Goal: Task Accomplishment & Management: Use online tool/utility

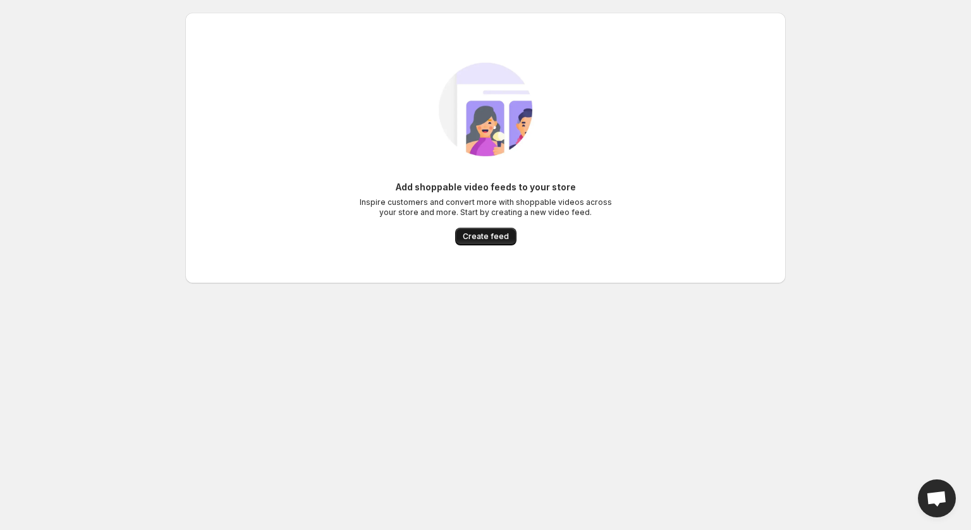
click at [483, 233] on span "Create feed" at bounding box center [486, 236] width 46 height 10
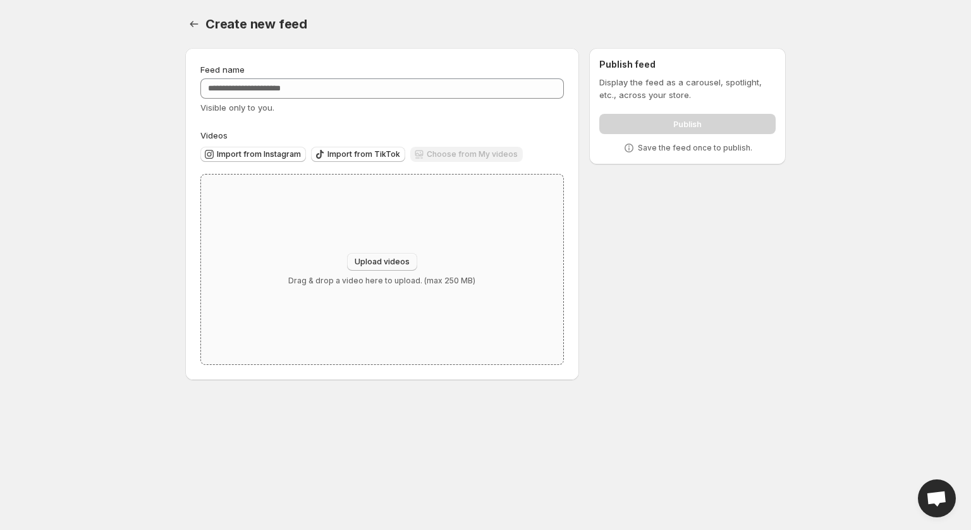
click at [389, 259] on span "Upload videos" at bounding box center [382, 262] width 55 height 10
click at [278, 154] on span "Import from Instagram" at bounding box center [259, 154] width 84 height 10
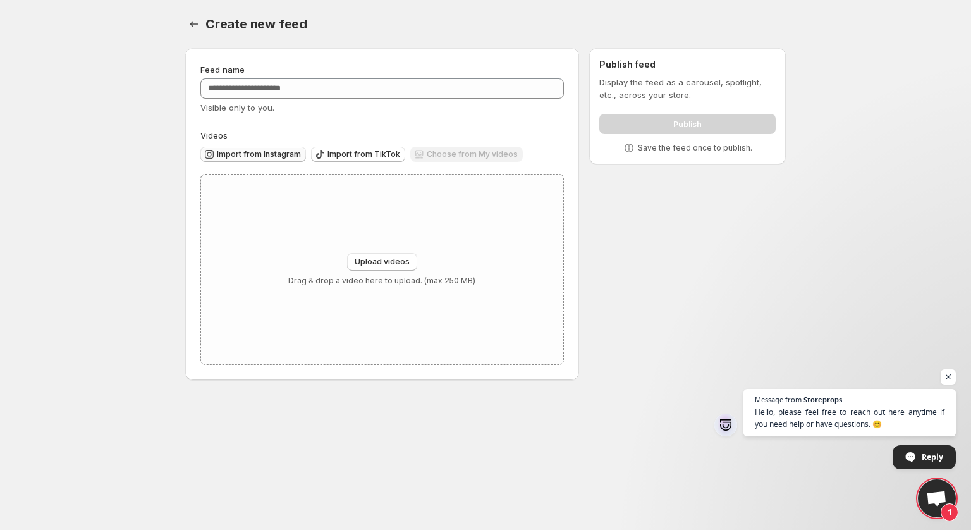
click at [264, 156] on span "Import from Instagram" at bounding box center [259, 154] width 84 height 10
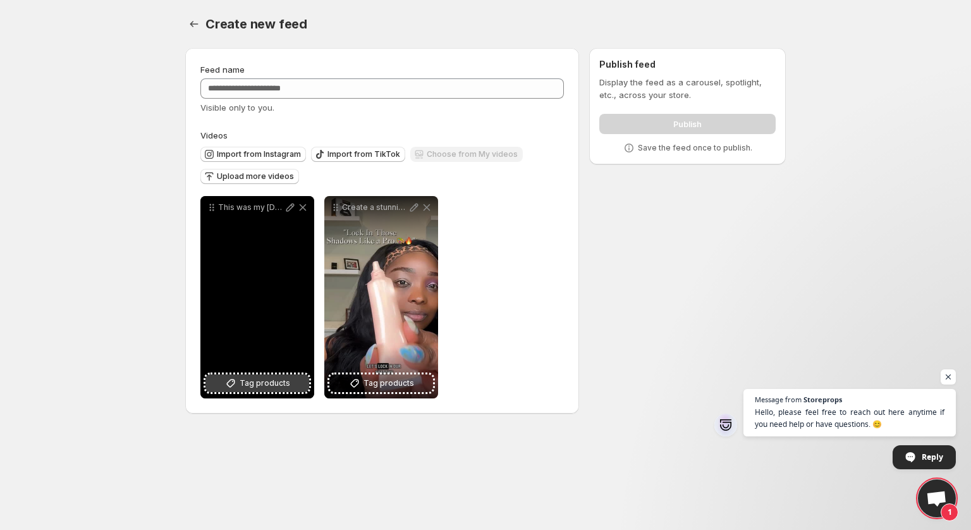
click at [250, 384] on span "Tag products" at bounding box center [265, 383] width 51 height 13
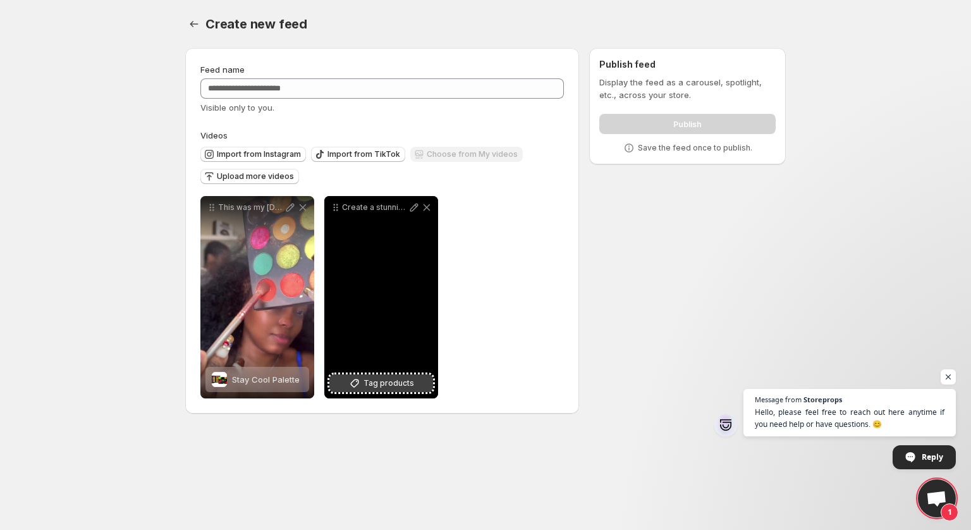
click at [399, 387] on span "Tag products" at bounding box center [389, 383] width 51 height 13
click at [408, 391] on button "Tag products" at bounding box center [381, 383] width 104 height 18
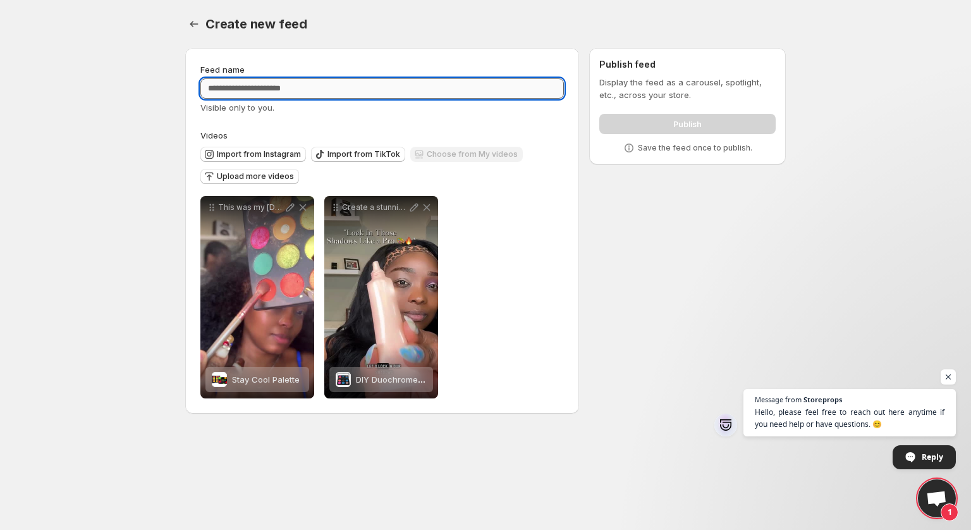
click at [319, 92] on input "Feed name" at bounding box center [382, 88] width 364 height 20
type input "*"
type input "**********"
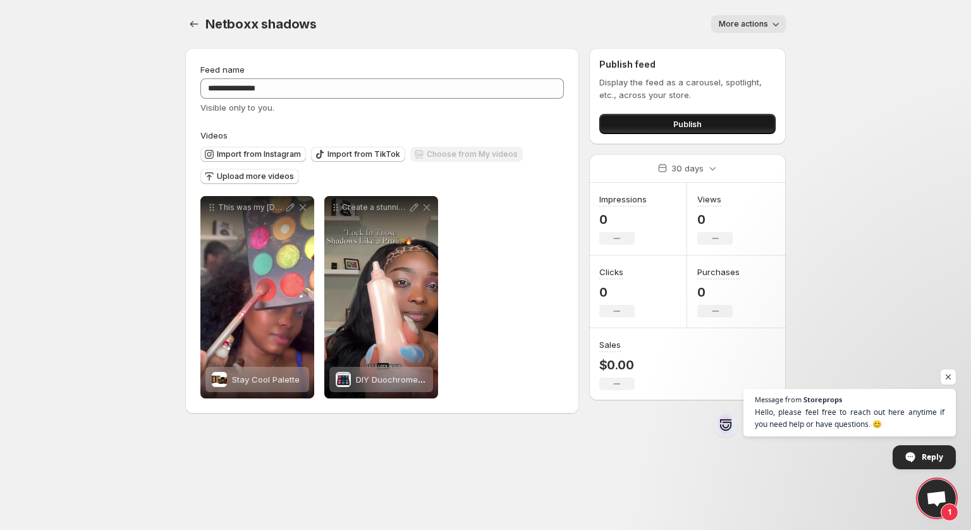
click at [725, 118] on button "Publish" at bounding box center [687, 124] width 176 height 20
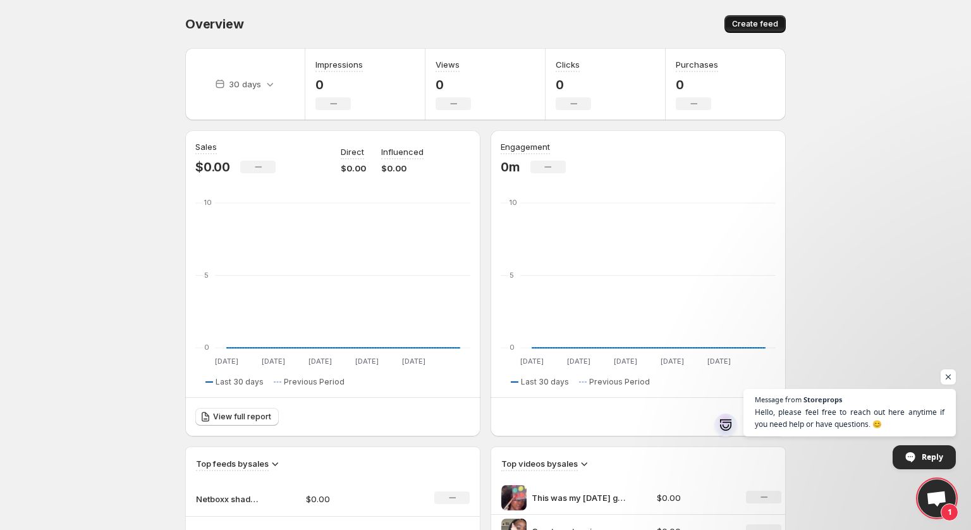
click at [766, 23] on span "Create feed" at bounding box center [755, 24] width 46 height 10
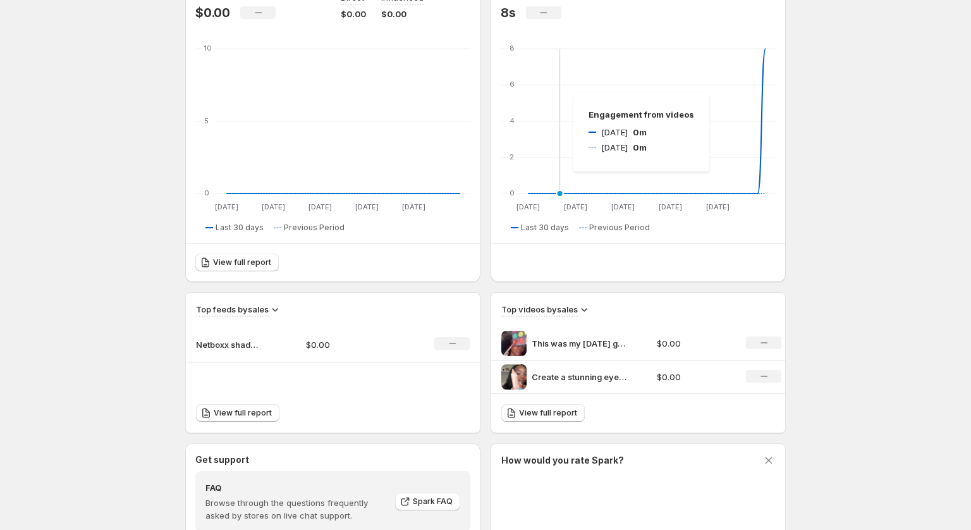
scroll to position [227, 0]
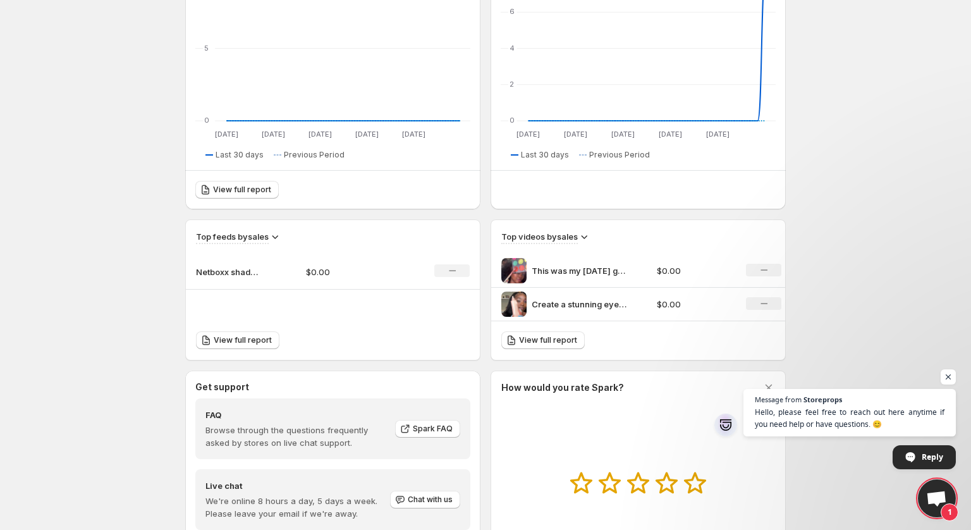
click at [768, 270] on div "No change" at bounding box center [763, 270] width 35 height 13
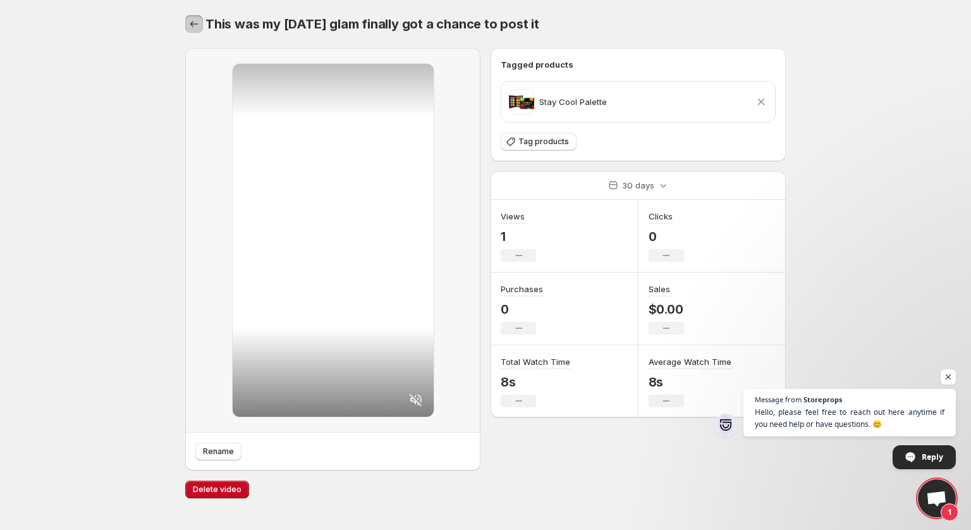
click at [197, 26] on icon "Settings" at bounding box center [194, 24] width 13 height 13
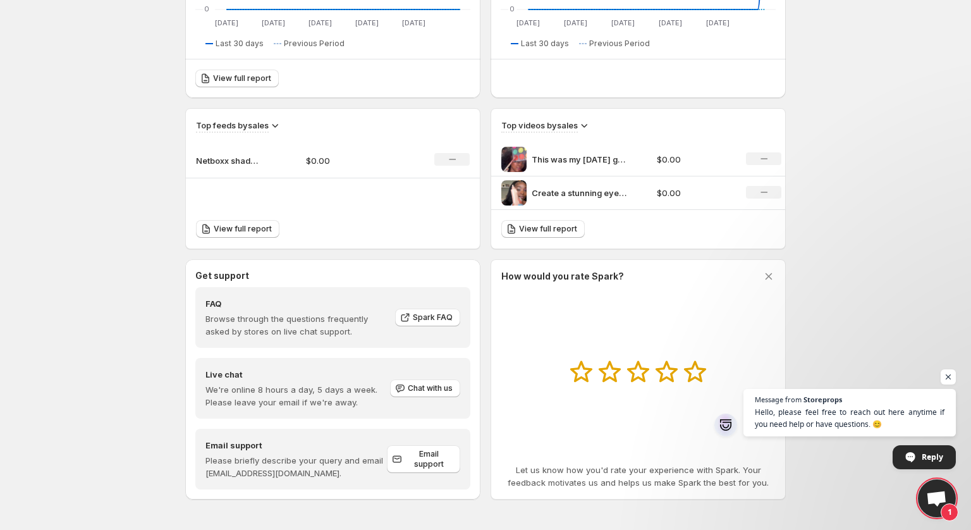
scroll to position [338, 0]
click at [694, 377] on icon at bounding box center [695, 371] width 22 height 21
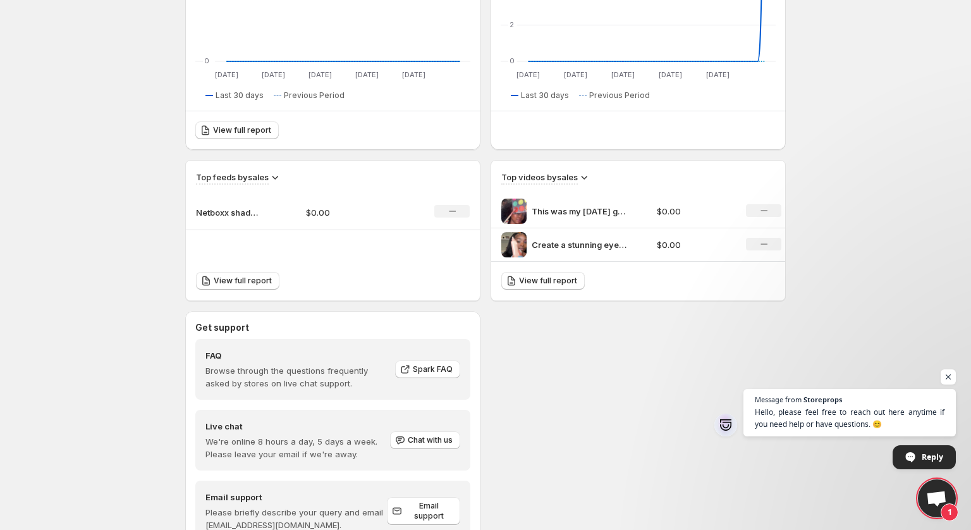
scroll to position [278, 0]
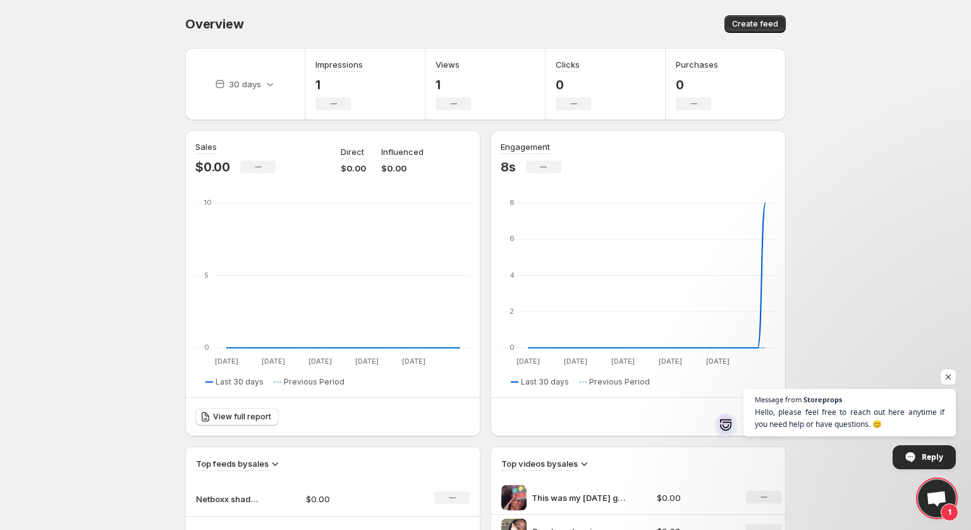
scroll to position [190, 0]
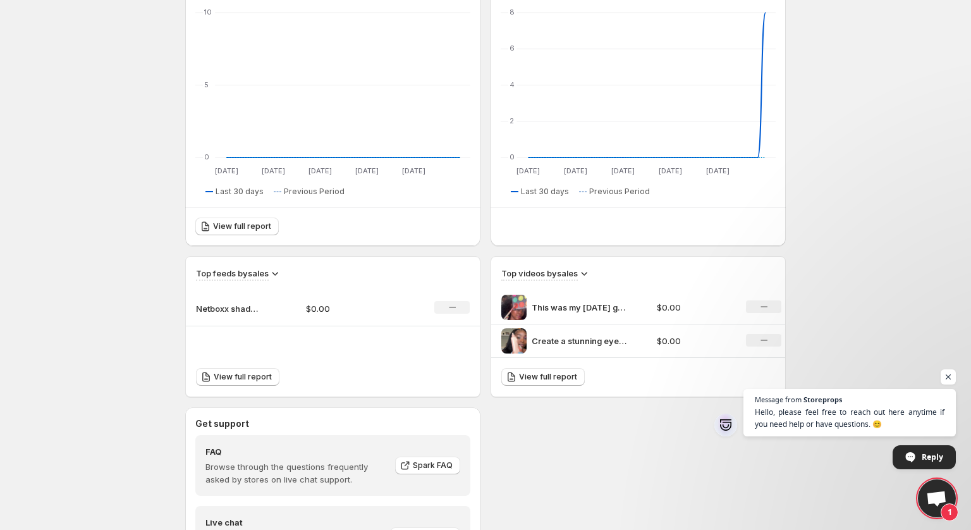
click at [755, 314] on td "No change" at bounding box center [760, 308] width 50 height 34
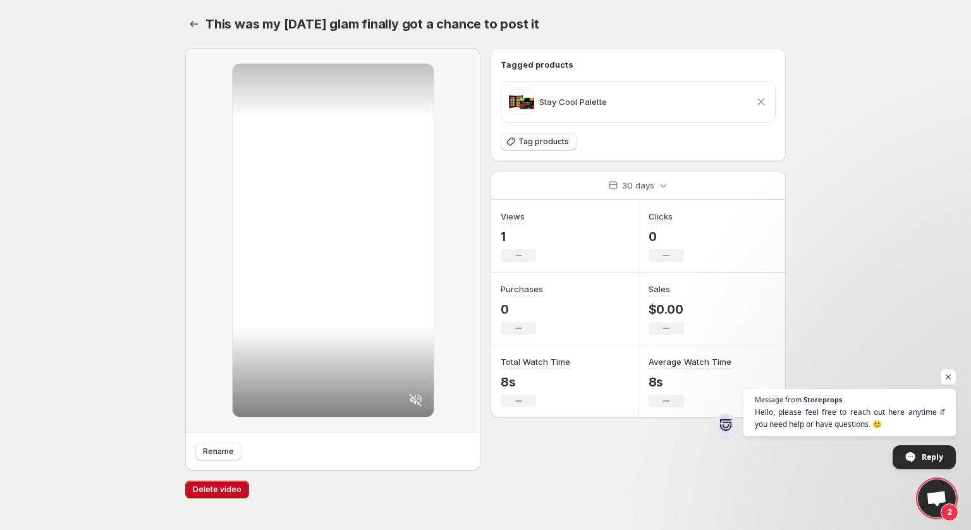
click at [763, 100] on icon at bounding box center [761, 101] width 13 height 13
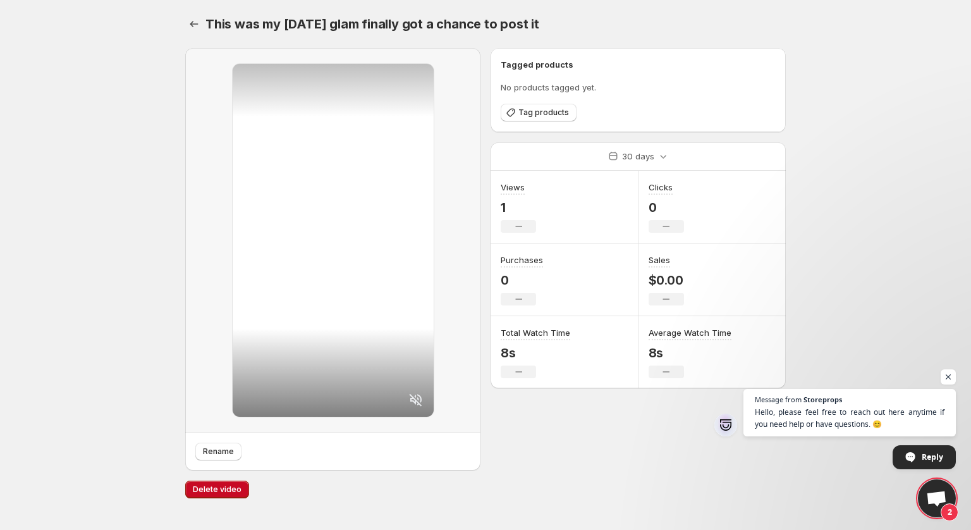
click at [764, 100] on div "Tagged products No products tagged yet. Tag products" at bounding box center [638, 90] width 275 height 64
click at [948, 374] on span "Open chat" at bounding box center [949, 377] width 16 height 16
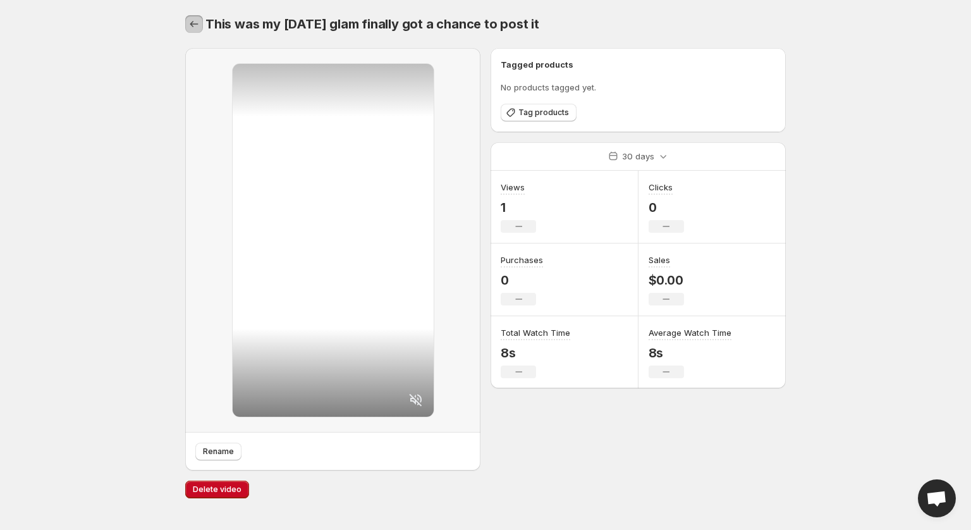
click at [197, 19] on icon "Settings" at bounding box center [194, 24] width 13 height 13
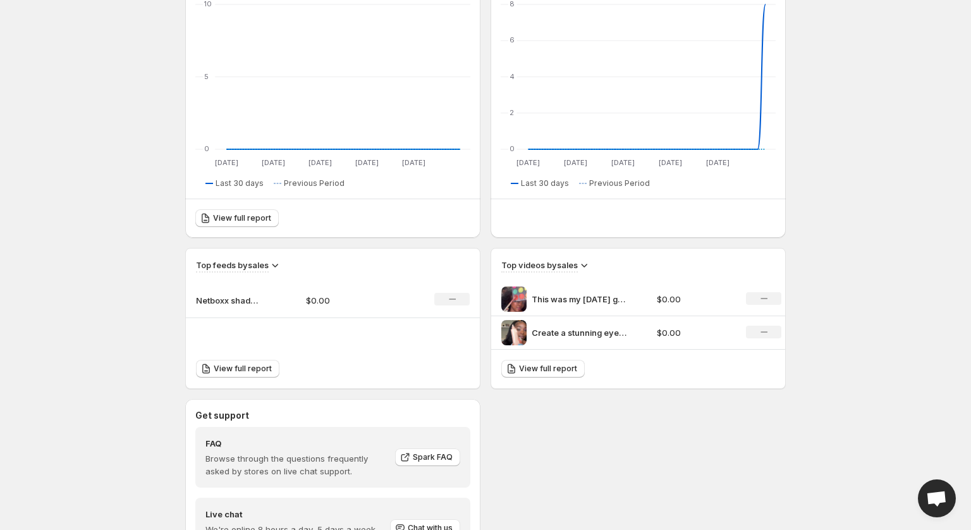
scroll to position [339, 0]
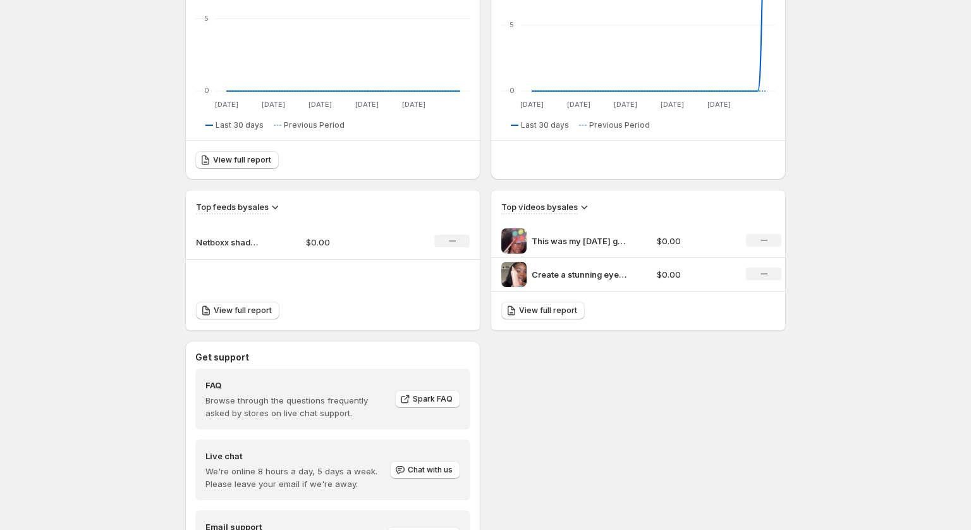
scroll to position [339, 0]
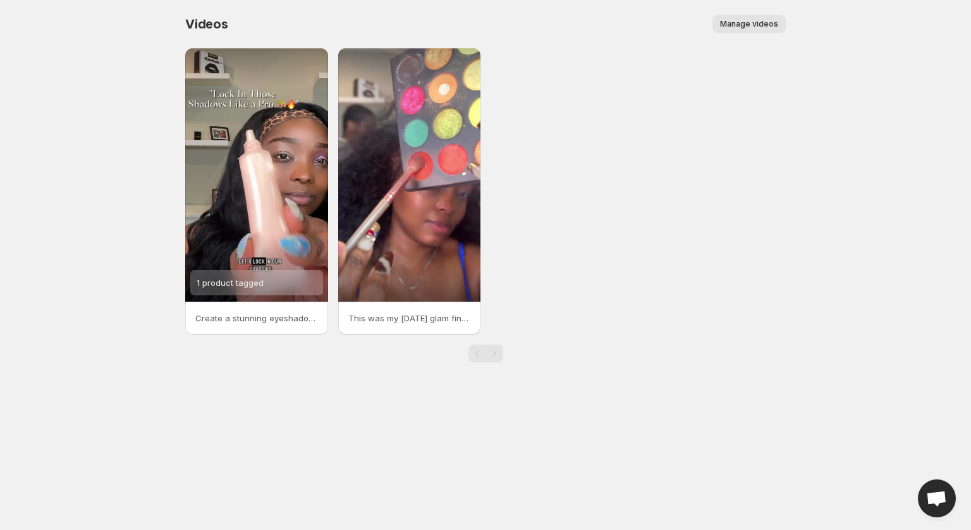
click at [760, 24] on span "Manage videos" at bounding box center [749, 24] width 58 height 10
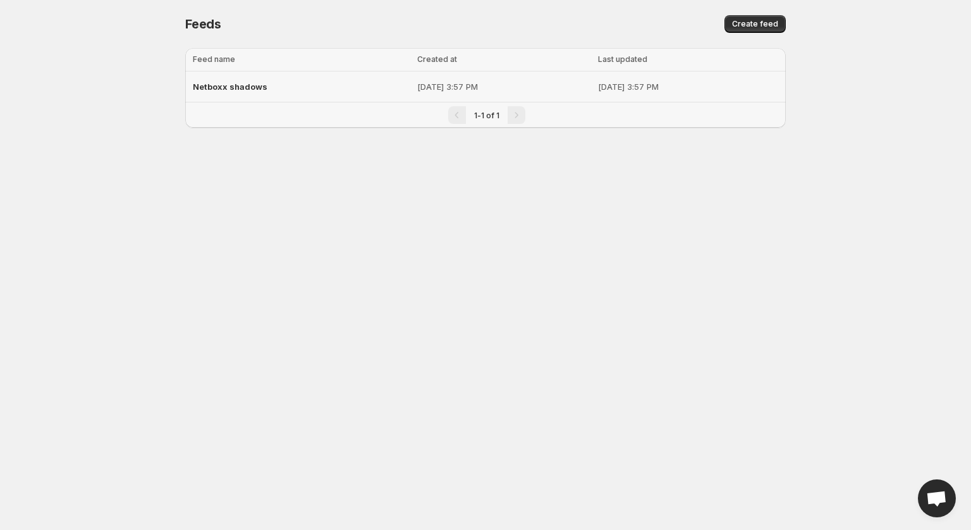
click at [619, 89] on p "Sep 15, 2025, 3:57 PM" at bounding box center [688, 86] width 180 height 13
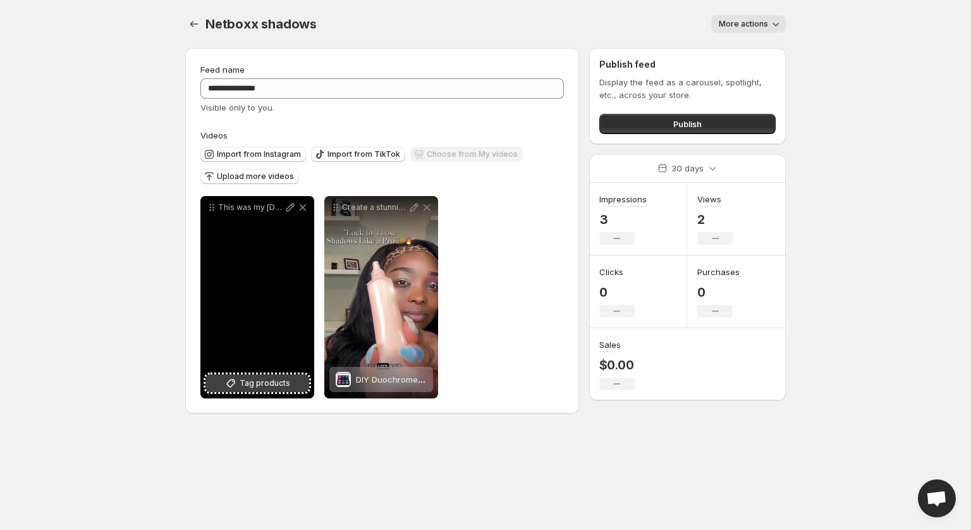
click at [266, 389] on span "Tag products" at bounding box center [265, 383] width 51 height 13
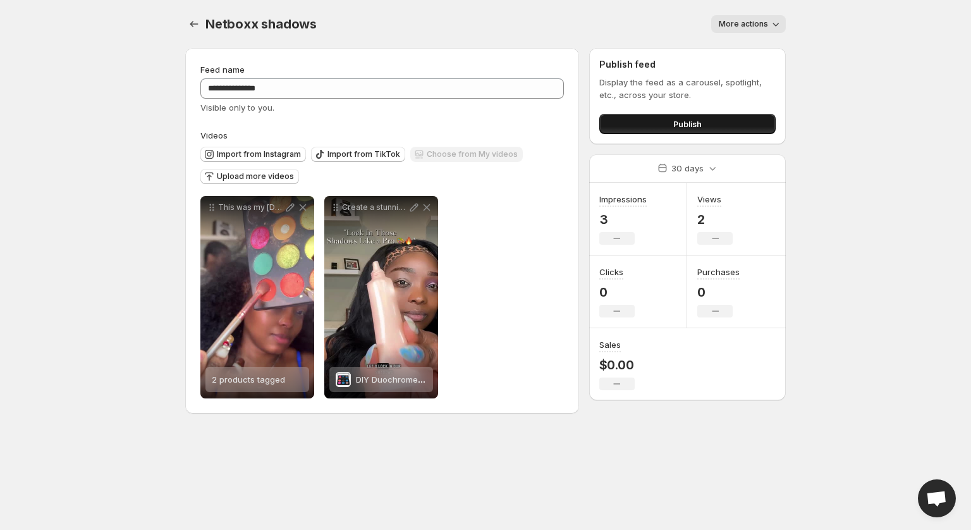
click at [678, 127] on span "Publish" at bounding box center [687, 124] width 28 height 13
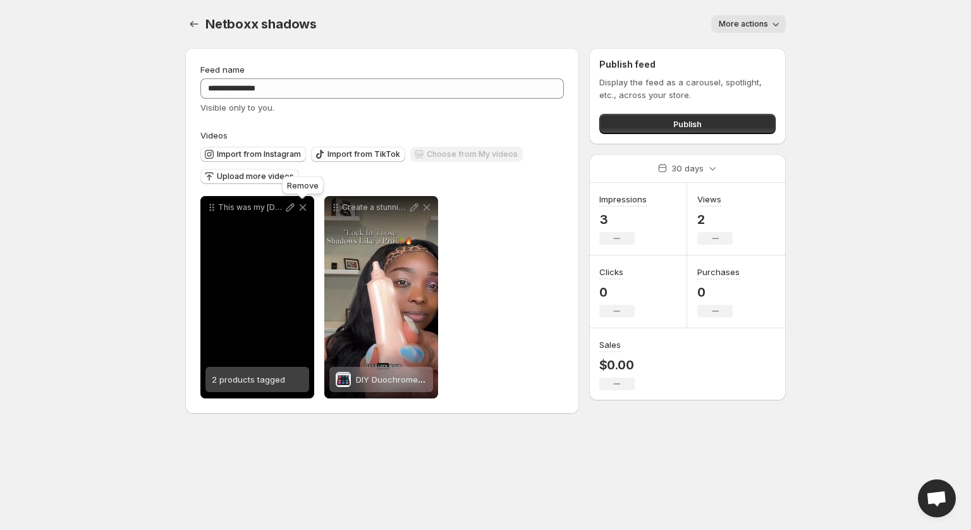
click at [303, 211] on icon at bounding box center [303, 207] width 13 height 13
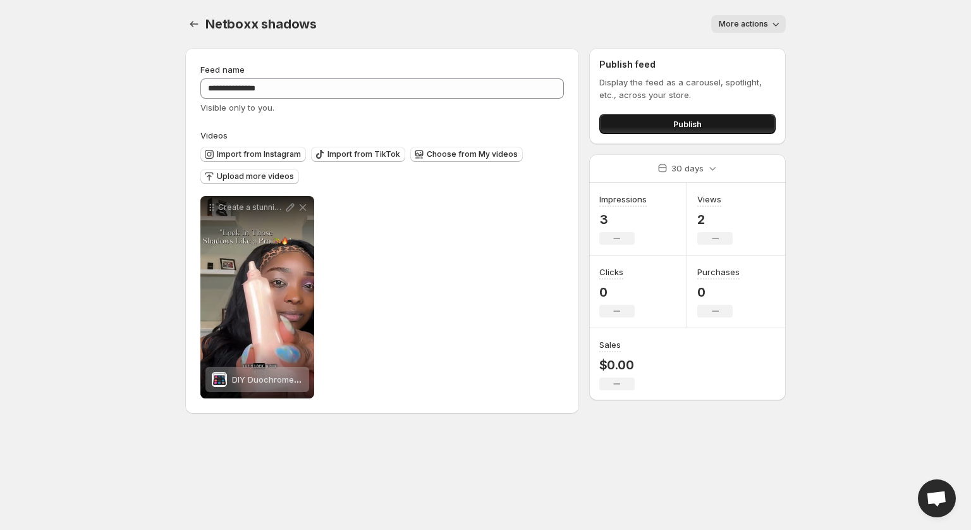
click at [665, 125] on button "Publish" at bounding box center [687, 124] width 176 height 20
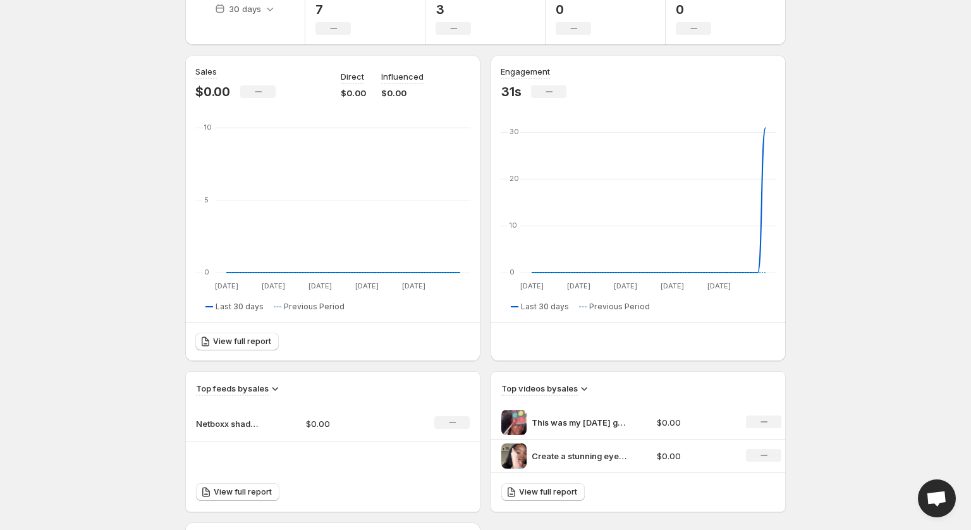
scroll to position [113, 0]
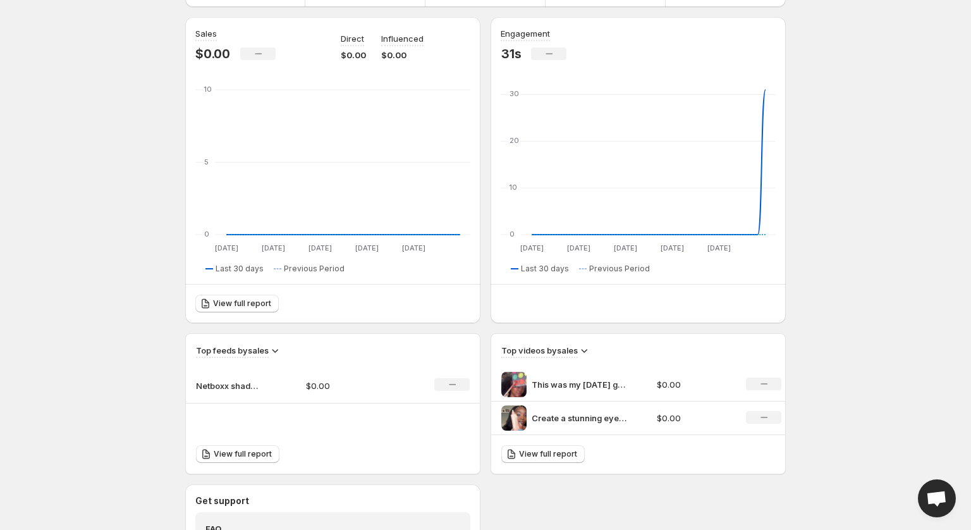
click at [757, 386] on div "No change" at bounding box center [763, 383] width 35 height 13
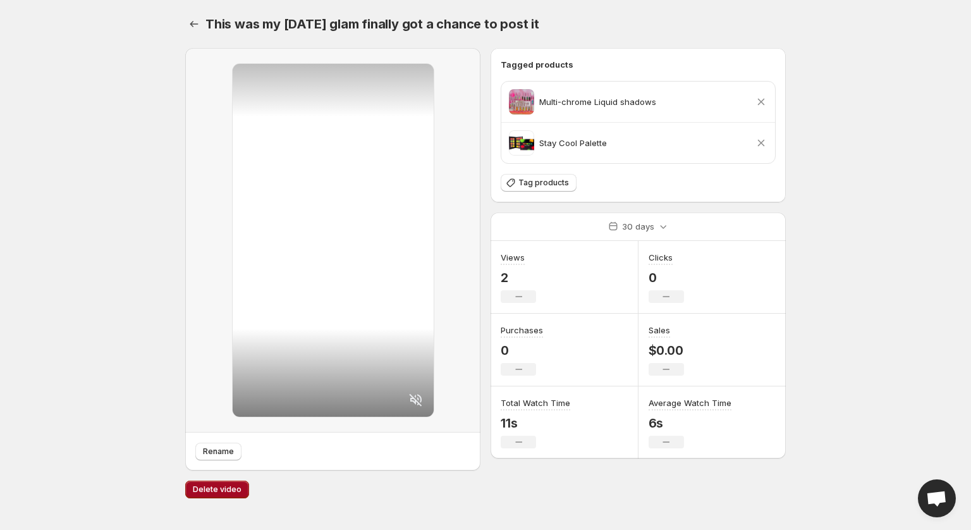
click at [226, 487] on span "Delete video" at bounding box center [217, 489] width 49 height 10
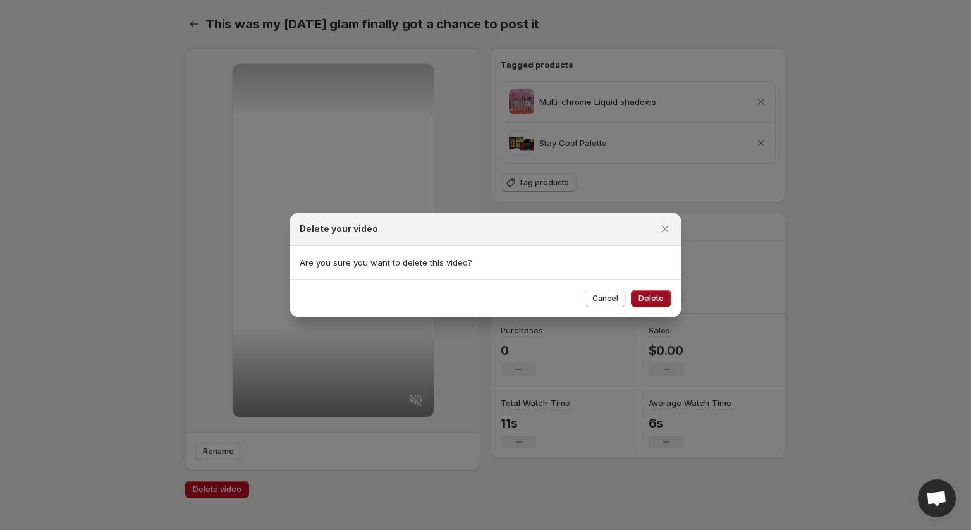
click at [665, 299] on button "Delete" at bounding box center [651, 299] width 40 height 18
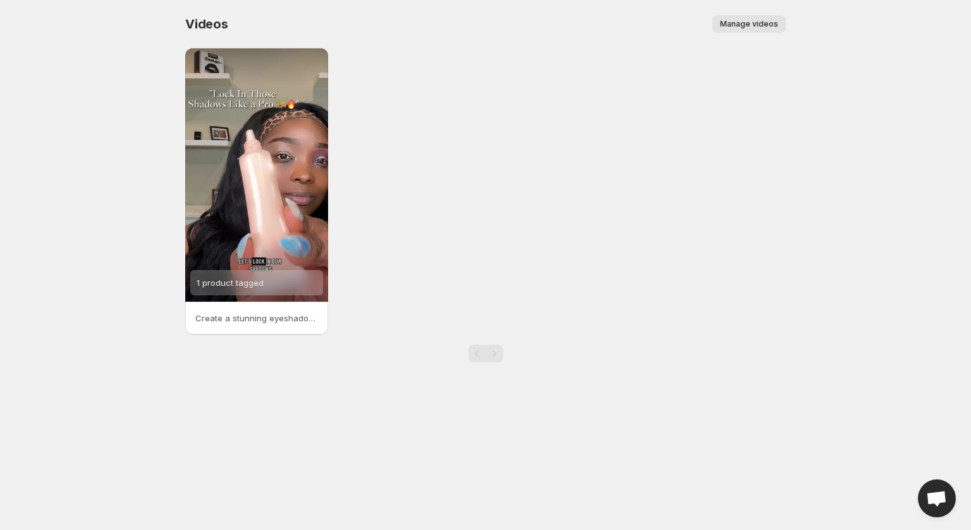
click at [747, 27] on span "Manage videos" at bounding box center [749, 24] width 58 height 10
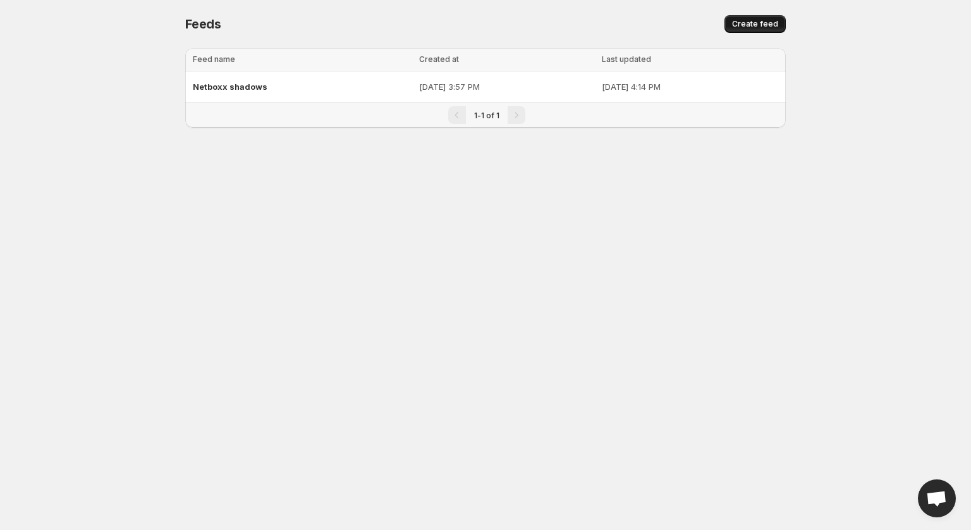
click at [761, 25] on span "Create feed" at bounding box center [755, 24] width 46 height 10
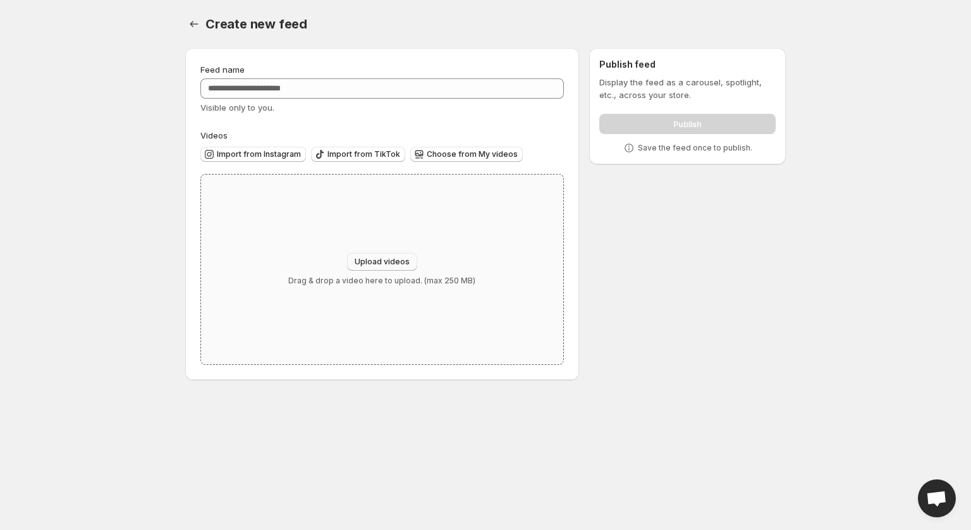
click at [374, 255] on button "Upload videos" at bounding box center [382, 262] width 70 height 18
click at [267, 157] on span "Import from Instagram" at bounding box center [259, 154] width 84 height 10
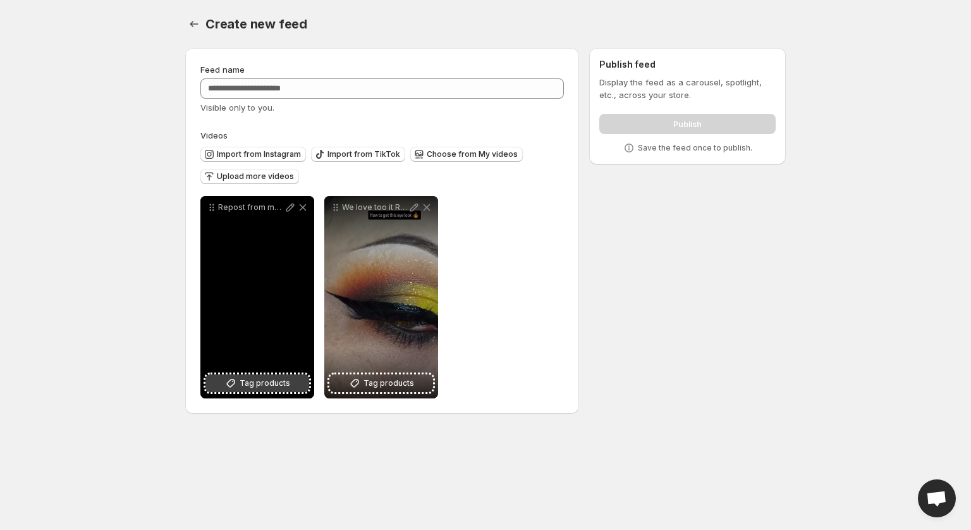
click at [273, 389] on span "Tag products" at bounding box center [265, 383] width 51 height 13
click at [272, 316] on div "Repost from muaitzel1 Look 60s Makeup by netboxxcosmetics Palette staycool Lips…" at bounding box center [257, 297] width 114 height 202
click at [267, 379] on span "Stay Cool Palette" at bounding box center [266, 379] width 68 height 10
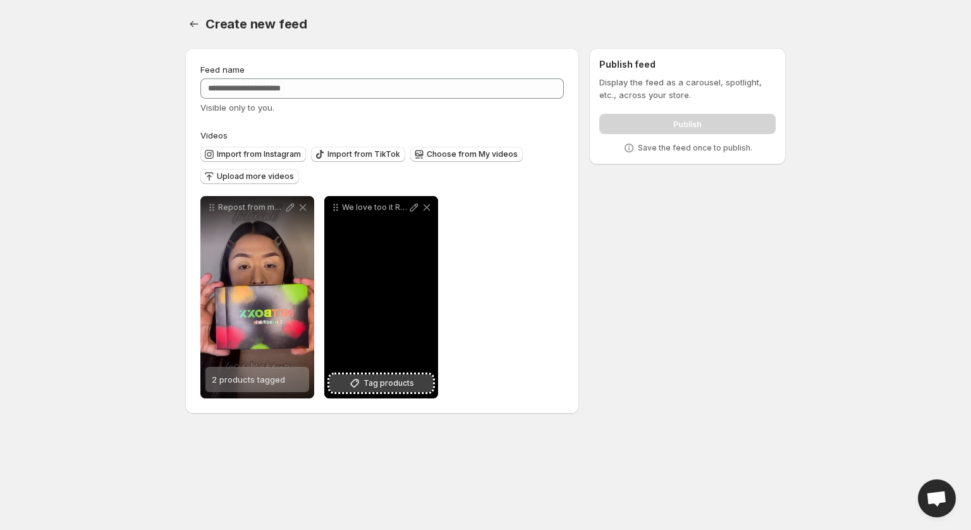
click at [383, 383] on span "Tag products" at bounding box center [389, 383] width 51 height 13
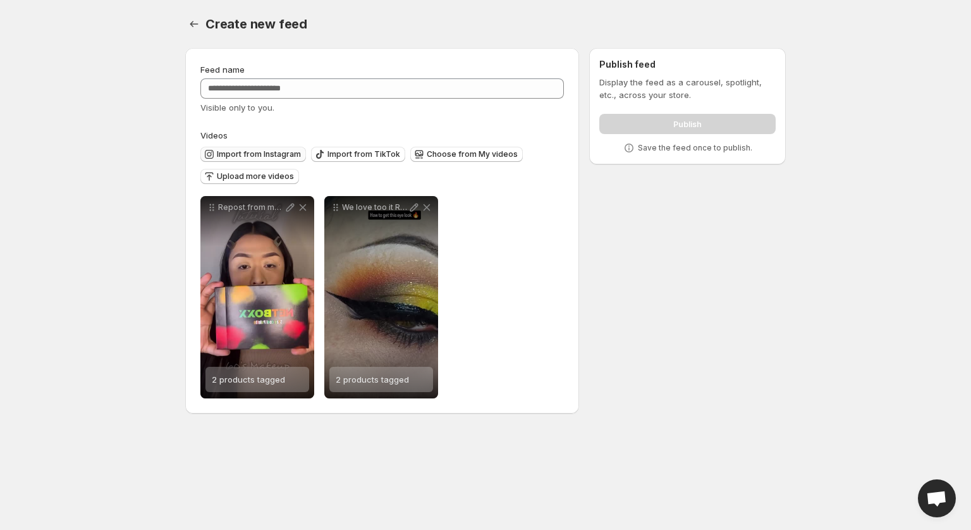
click at [278, 156] on span "Import from Instagram" at bounding box center [259, 154] width 84 height 10
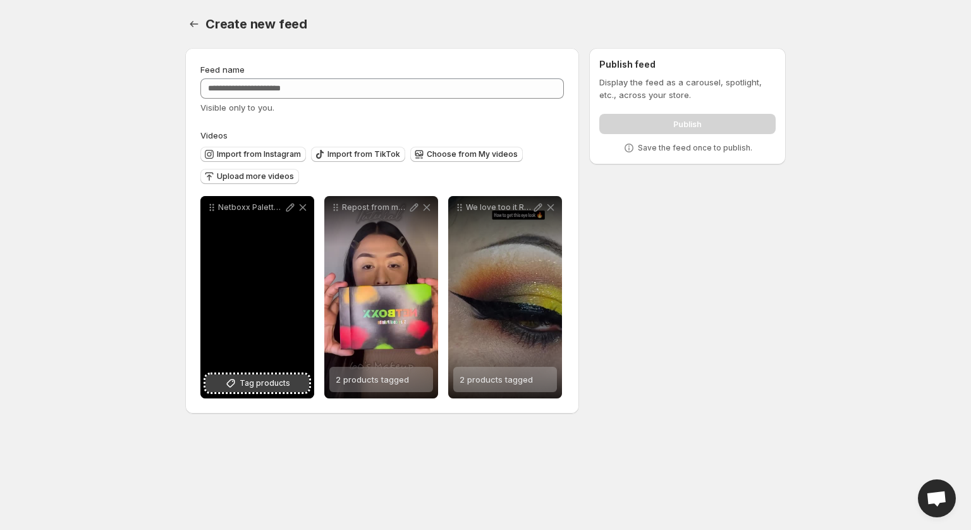
click at [250, 384] on span "Tag products" at bounding box center [265, 383] width 51 height 13
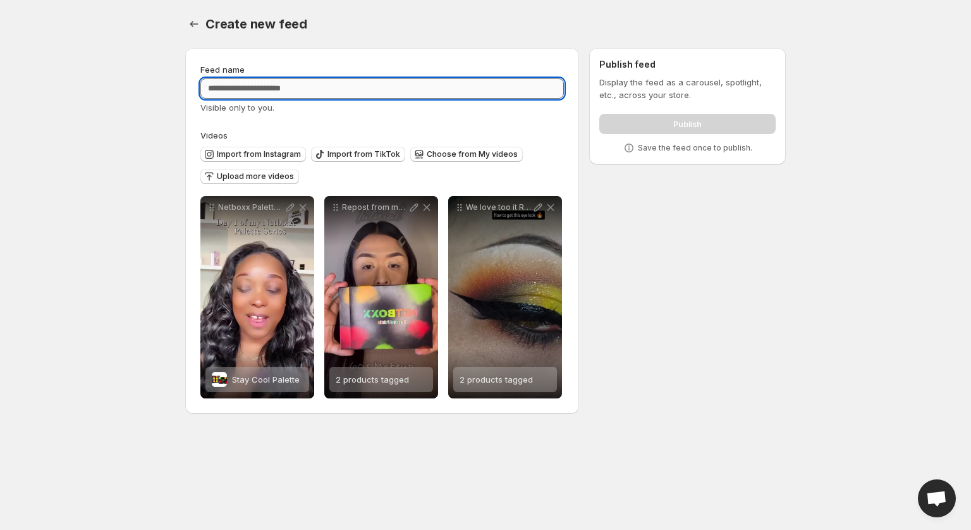
click at [414, 79] on input "Feed name" at bounding box center [382, 88] width 364 height 20
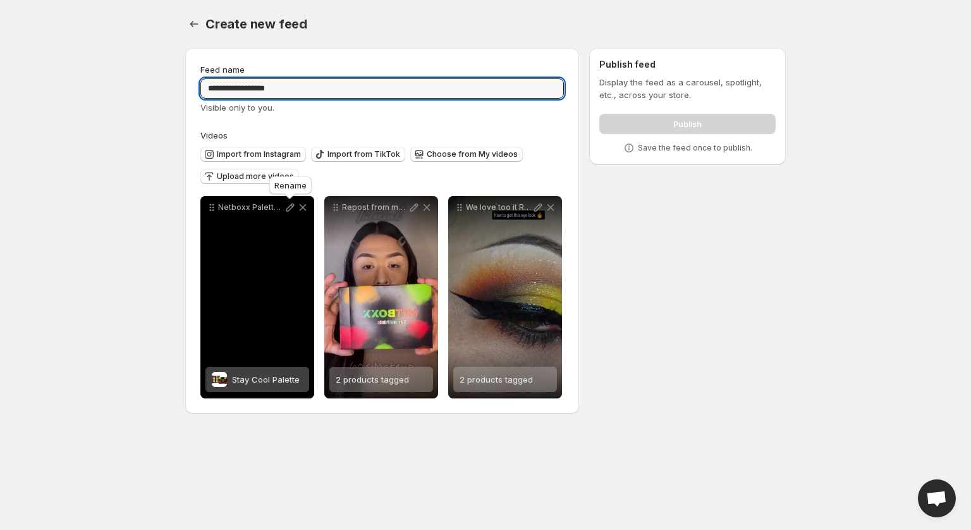
type input "**********"
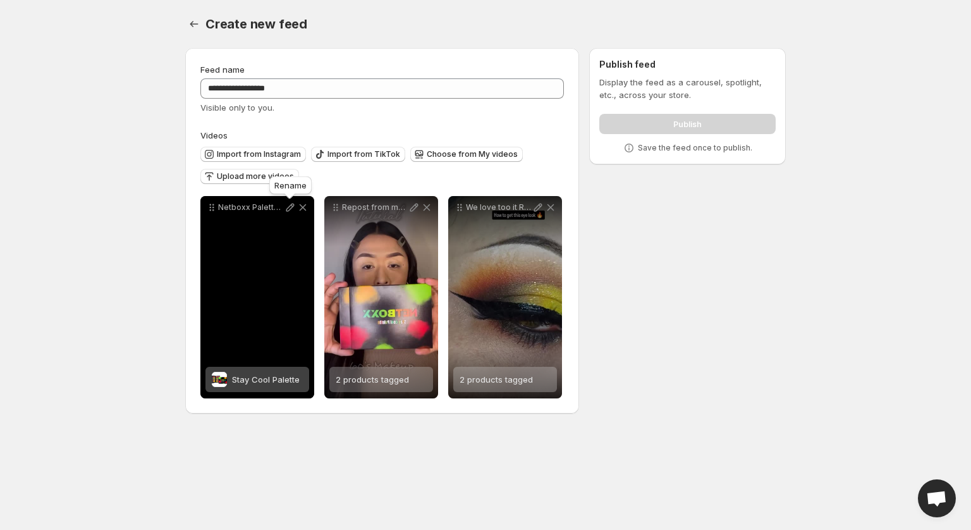
click at [293, 209] on icon at bounding box center [290, 207] width 13 height 13
click at [205, 202] on icon at bounding box center [211, 207] width 13 height 13
click at [208, 207] on icon at bounding box center [211, 207] width 13 height 13
click at [211, 211] on icon at bounding box center [211, 207] width 13 height 13
drag, startPoint x: 243, startPoint y: 268, endPoint x: 268, endPoint y: 271, distance: 25.4
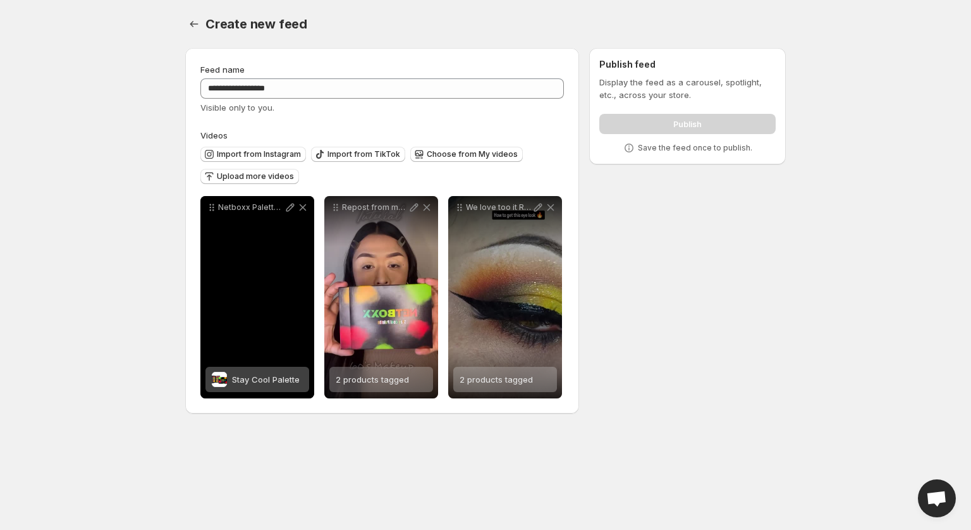
click at [268, 271] on div "Netboxx Palette Series Look 1 palette netboxxcosmetics" at bounding box center [257, 297] width 114 height 202
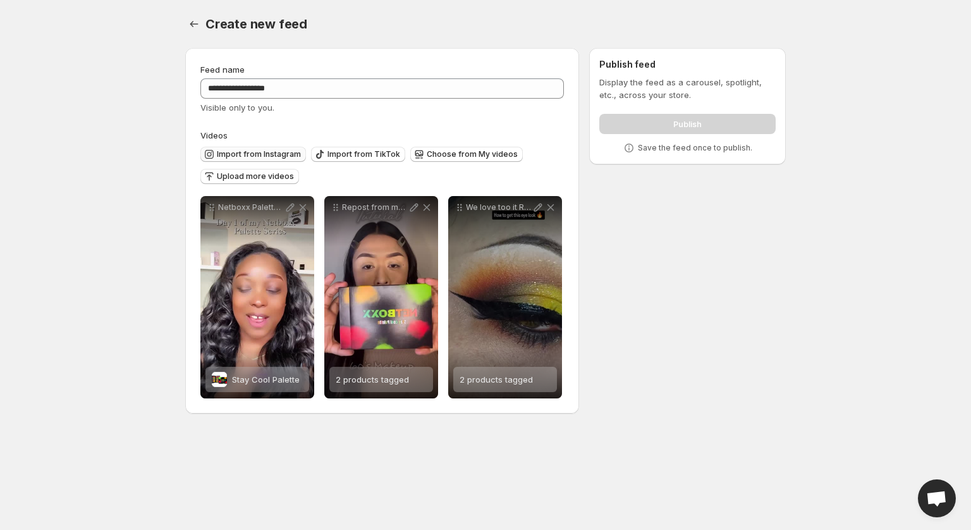
click at [277, 155] on span "Import from Instagram" at bounding box center [259, 154] width 84 height 10
click at [441, 154] on span "Choose from My videos" at bounding box center [472, 154] width 91 height 10
click at [270, 180] on span "Upload more videos" at bounding box center [255, 176] width 77 height 10
click at [273, 156] on span "Import from Instagram" at bounding box center [259, 154] width 84 height 10
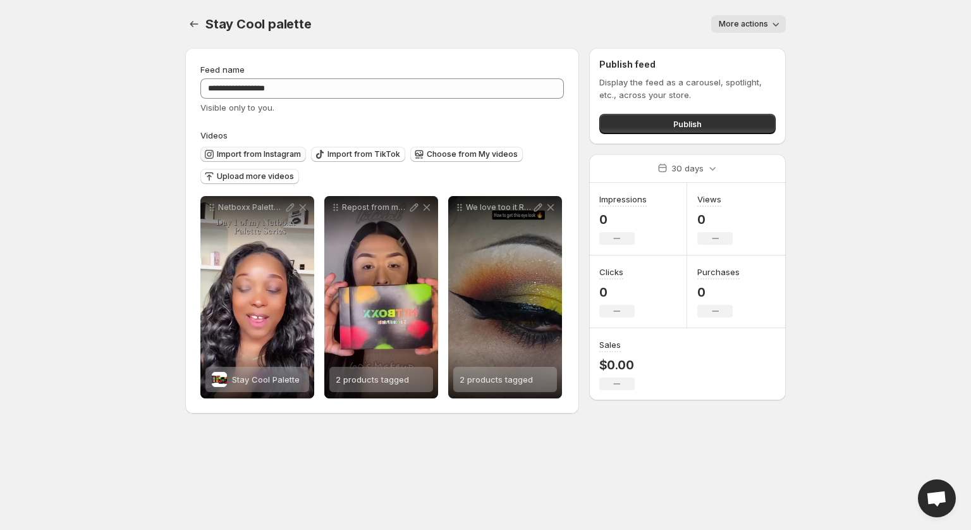
click at [271, 154] on span "Import from Instagram" at bounding box center [259, 154] width 84 height 10
click at [256, 156] on span "Import from Instagram" at bounding box center [259, 154] width 84 height 10
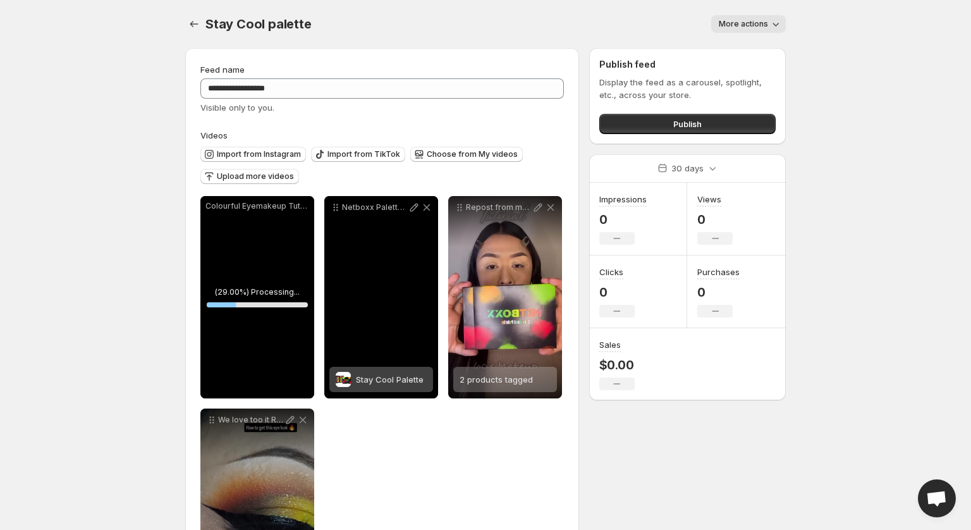
scroll to position [112, 0]
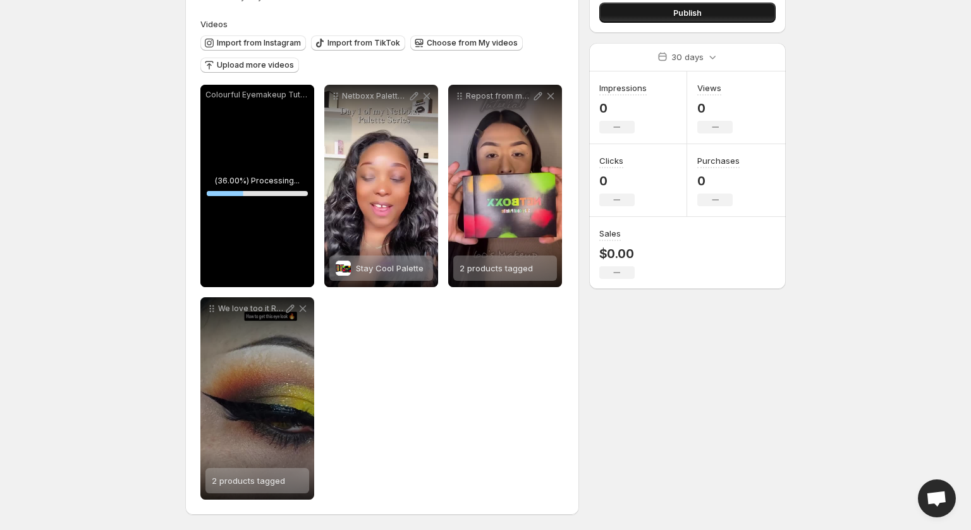
click at [672, 16] on button "Publish" at bounding box center [687, 13] width 176 height 20
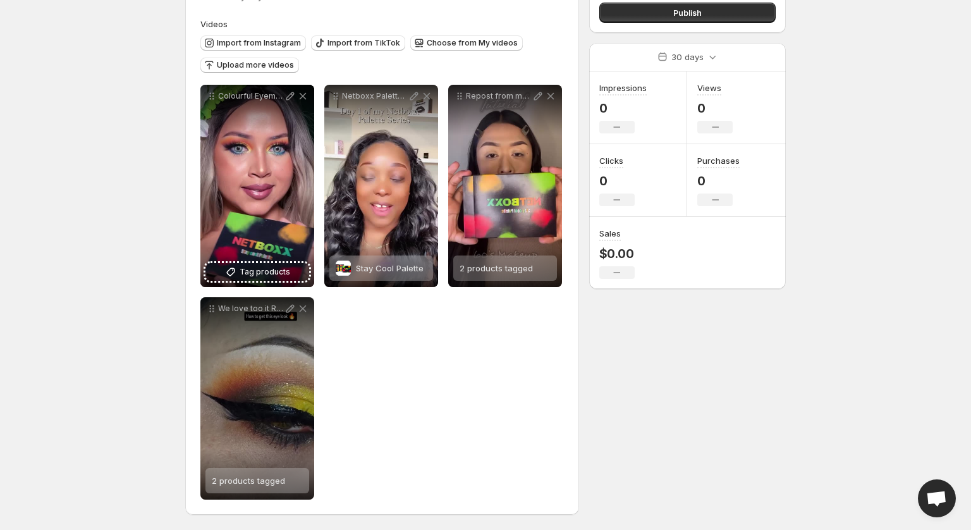
scroll to position [0, 0]
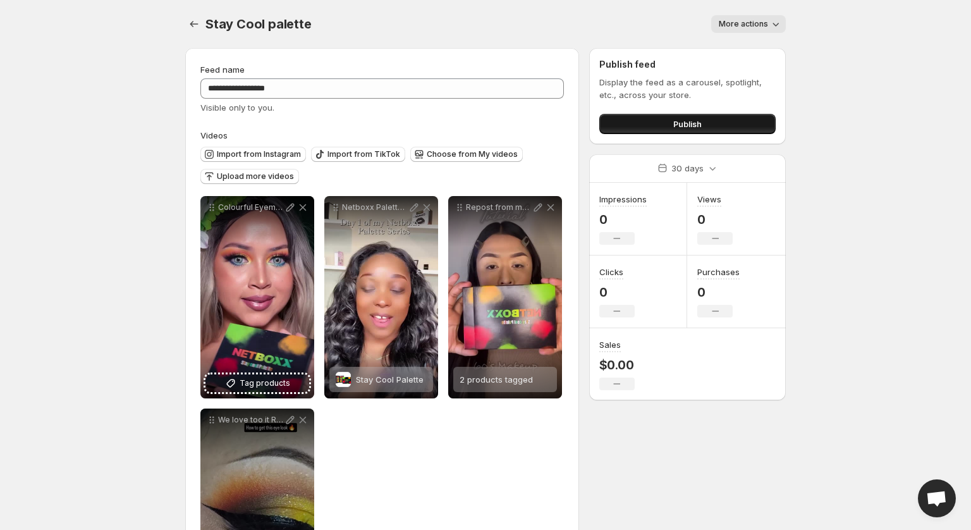
click at [703, 125] on button "Publish" at bounding box center [687, 124] width 176 height 20
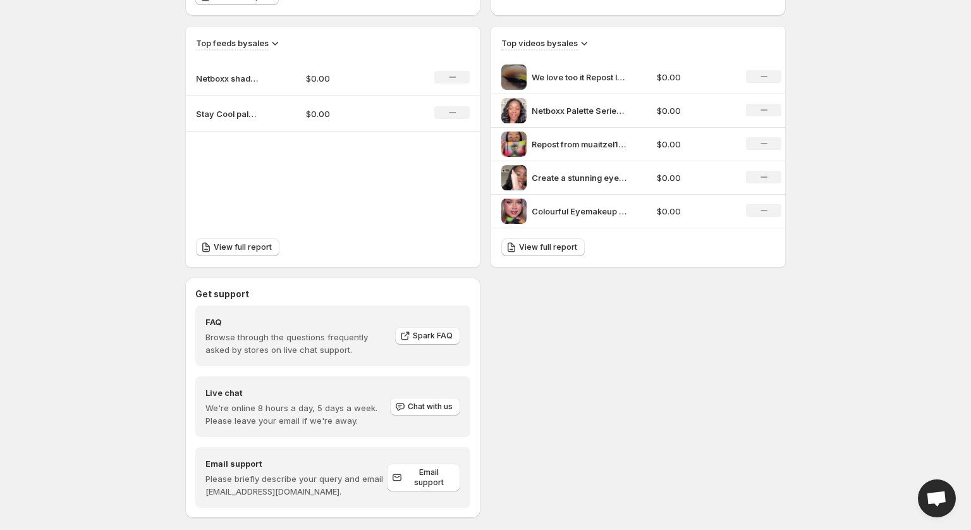
scroll to position [439, 0]
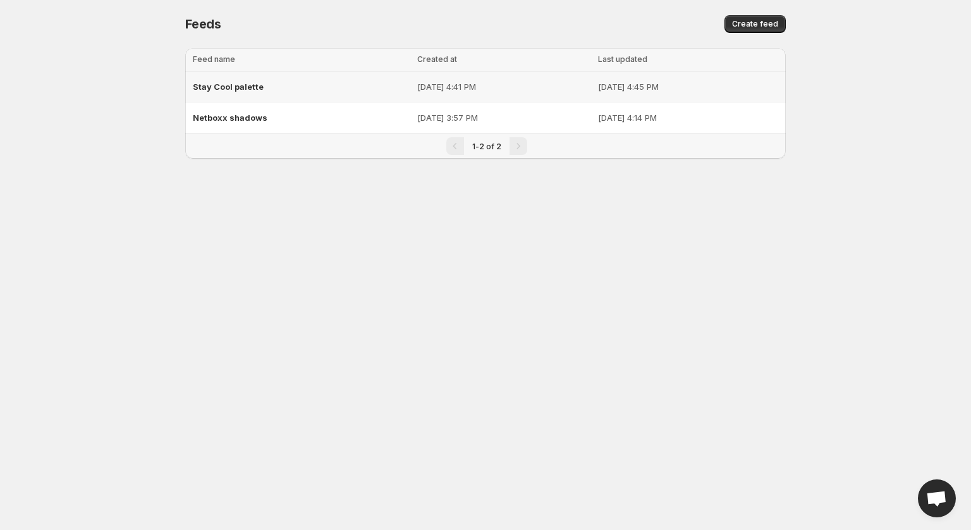
click at [435, 90] on p "[DATE] 4:41 PM" at bounding box center [504, 86] width 174 height 13
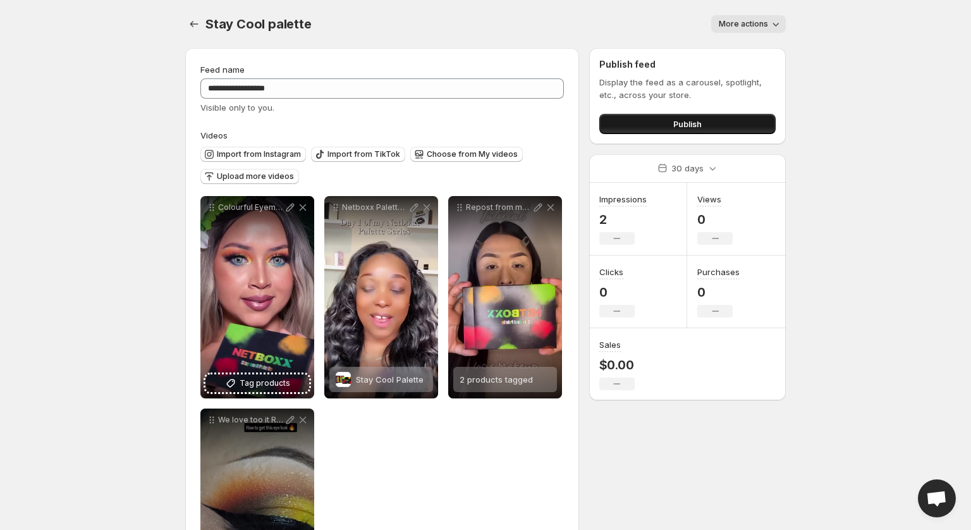
click at [701, 129] on span "Publish" at bounding box center [687, 124] width 28 height 13
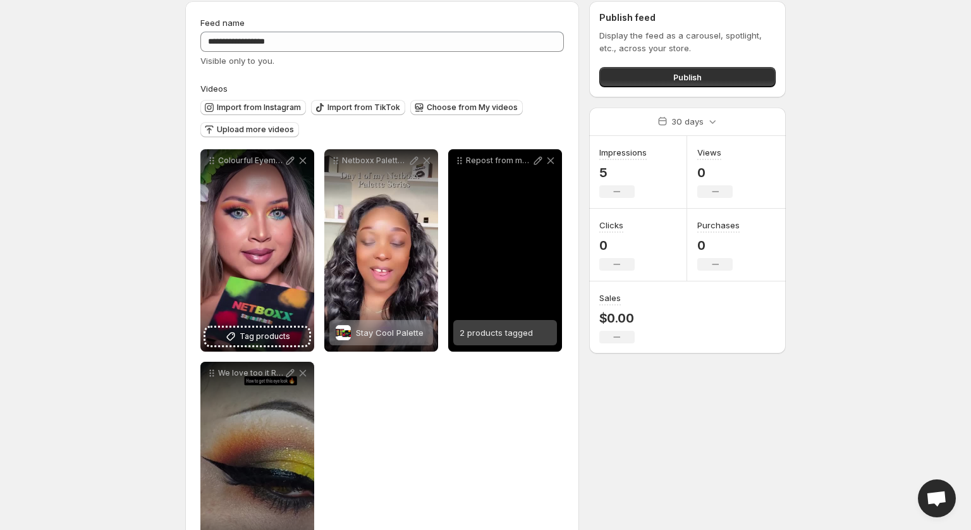
scroll to position [46, 0]
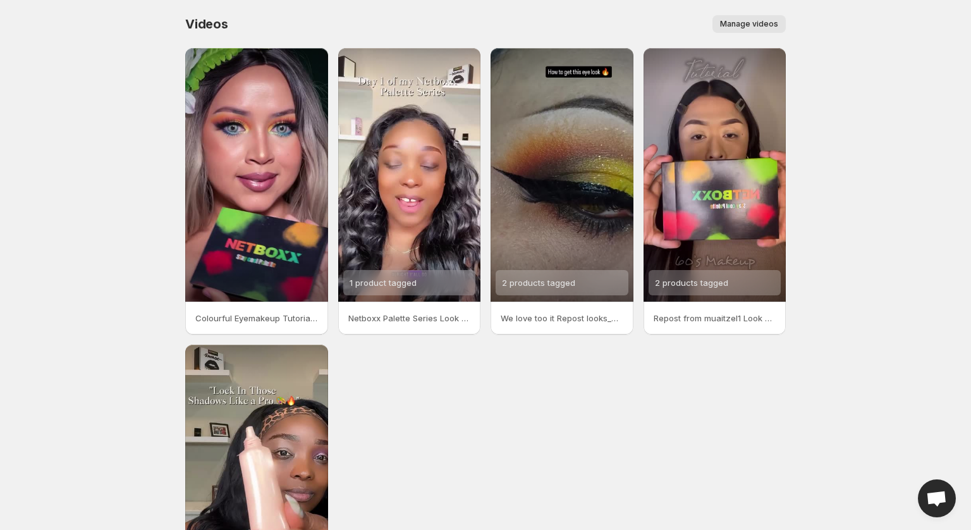
click at [743, 17] on button "Manage videos" at bounding box center [749, 24] width 73 height 18
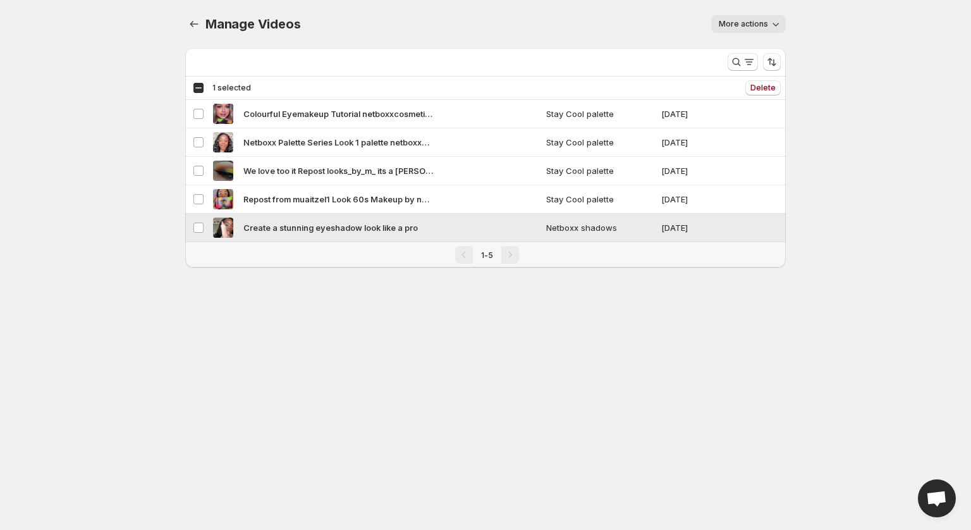
click at [205, 227] on td "Select video" at bounding box center [197, 228] width 24 height 28
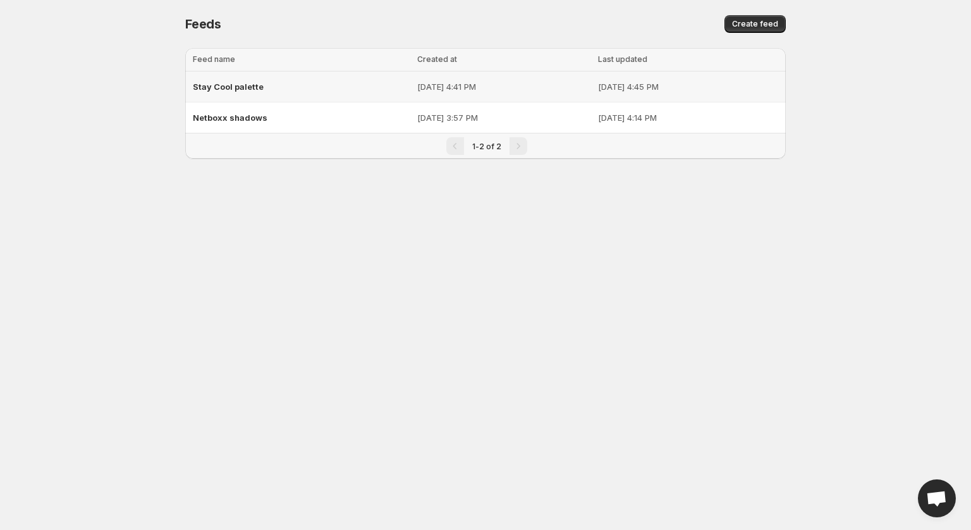
click at [223, 89] on span "Stay Cool palette" at bounding box center [228, 87] width 71 height 10
click at [598, 80] on p "[DATE] 4:45 PM" at bounding box center [688, 86] width 180 height 13
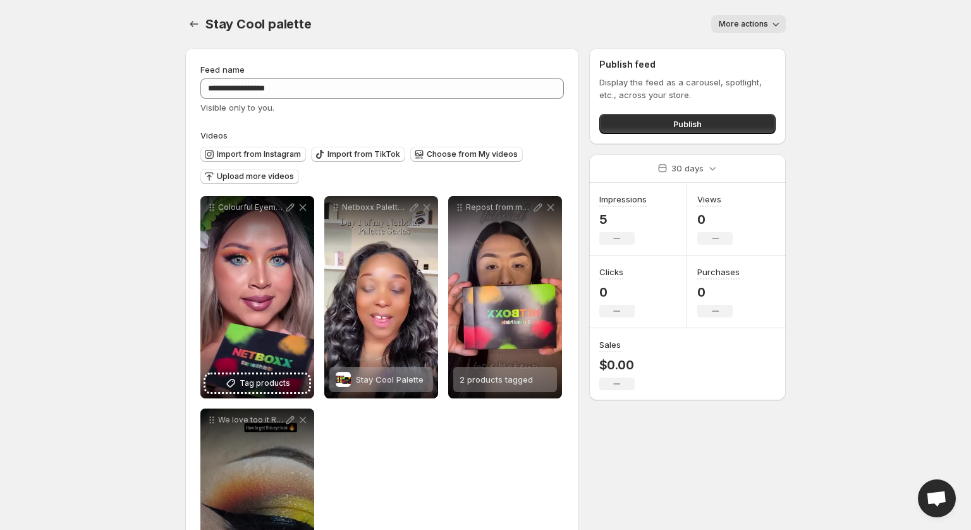
click at [774, 21] on icon "button" at bounding box center [775, 24] width 13 height 13
click at [736, 46] on span "Delete" at bounding box center [733, 51] width 25 height 10
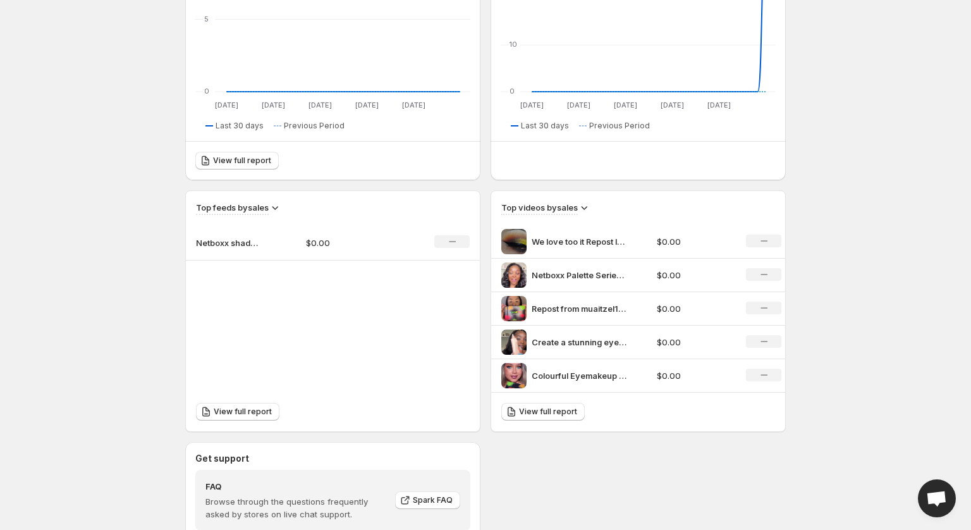
scroll to position [276, 0]
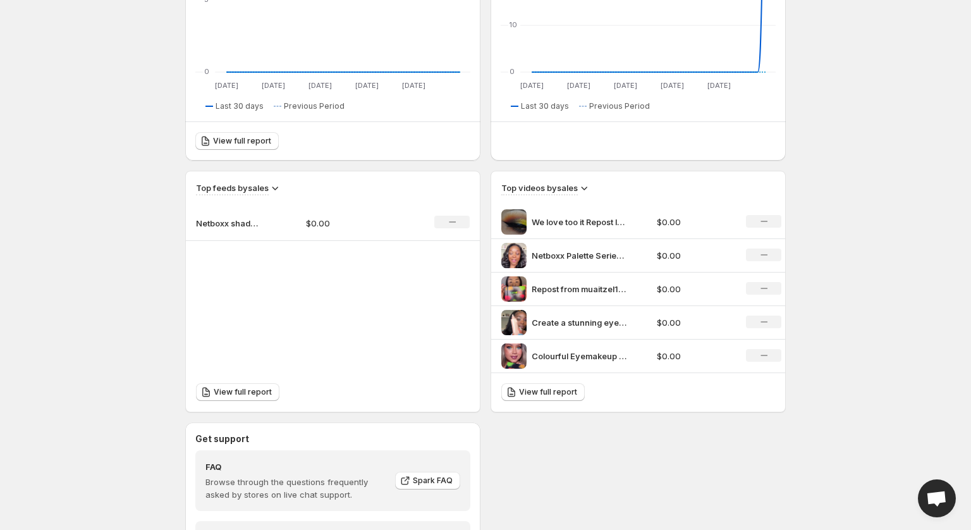
click at [553, 257] on p "Netboxx Palette Series Look 1 palette netboxxcosmetics" at bounding box center [579, 255] width 95 height 13
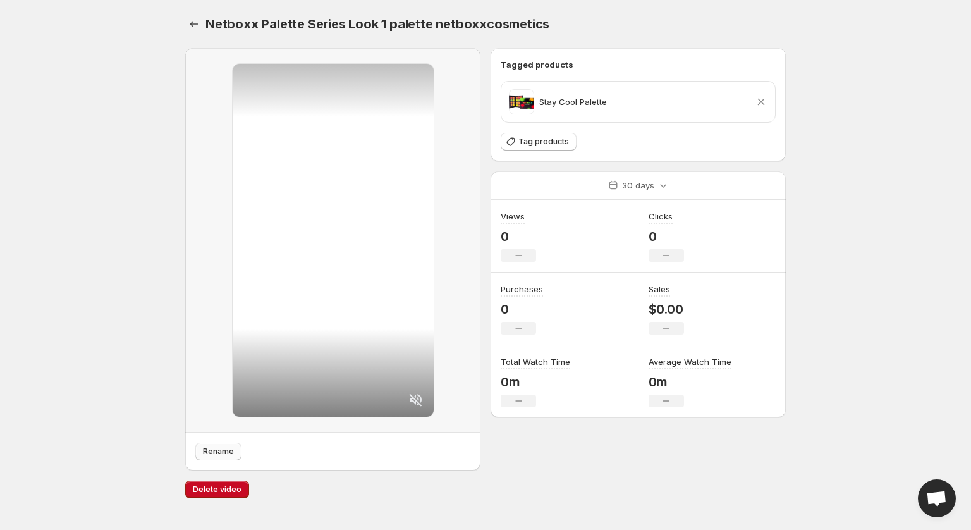
click at [224, 455] on span "Rename" at bounding box center [218, 451] width 31 height 10
click at [202, 25] on button "Settings" at bounding box center [194, 24] width 18 height 18
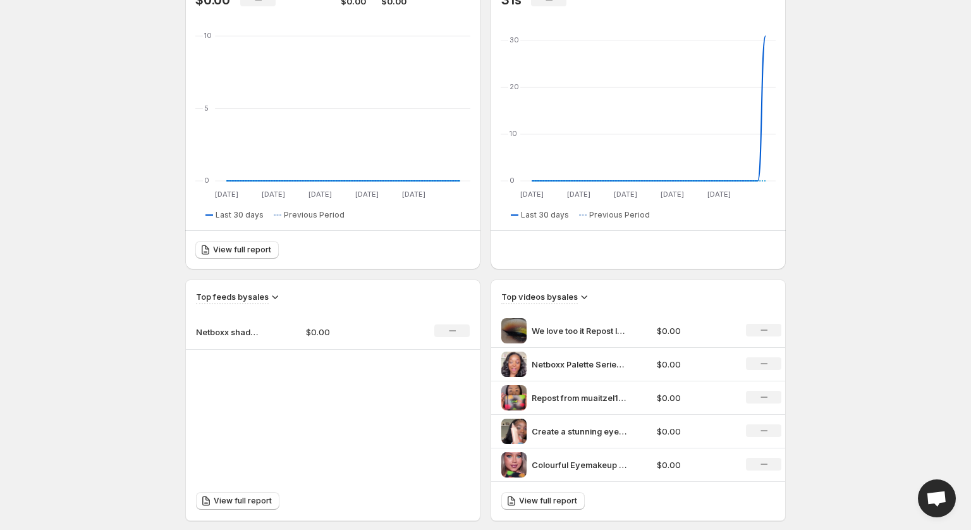
scroll to position [193, 0]
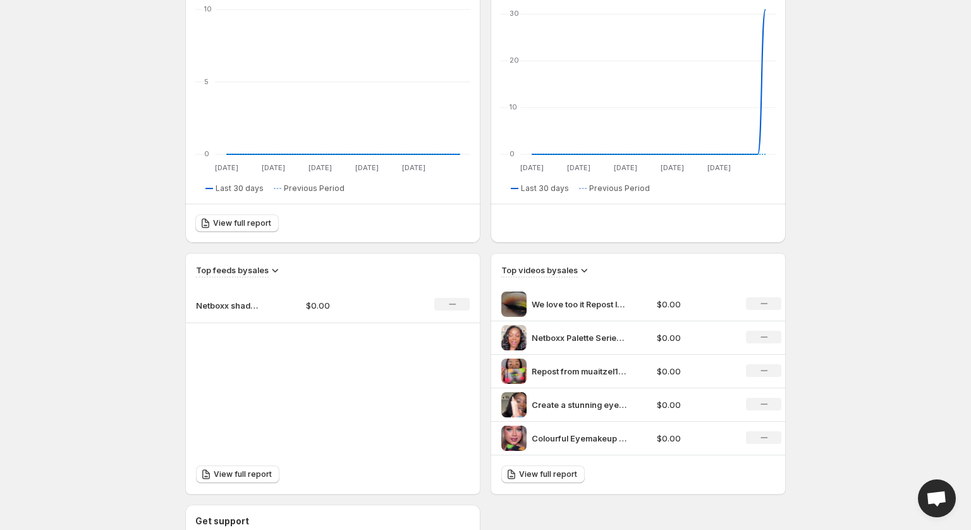
click at [762, 310] on td "No change" at bounding box center [760, 305] width 50 height 34
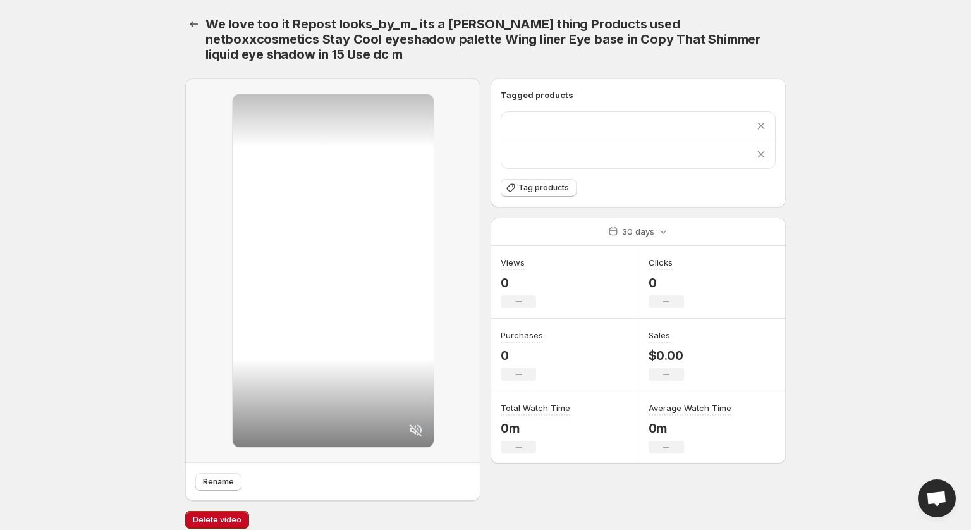
click at [762, 307] on div "Clicks 0 No change" at bounding box center [713, 282] width 148 height 73
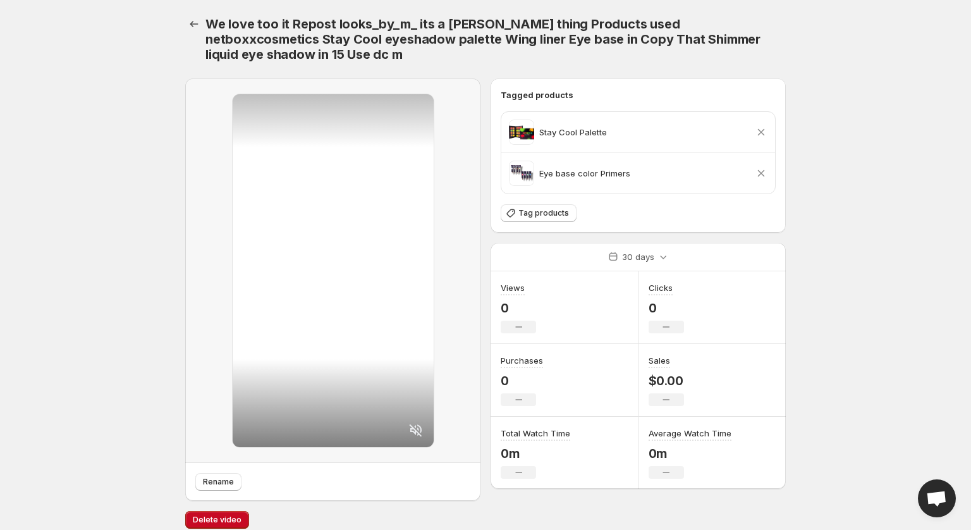
scroll to position [11, 0]
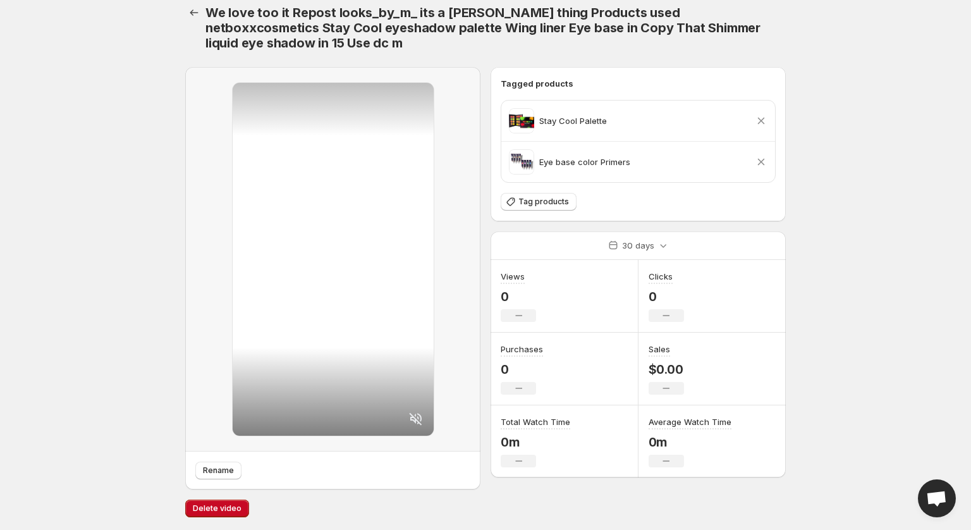
click at [174, 412] on div "We love too it Repost looks_by_m_ its a Leo thing Products used netboxxcosmetic…" at bounding box center [485, 259] width 631 height 541
click at [194, 13] on icon "Settings" at bounding box center [194, 12] width 8 height 6
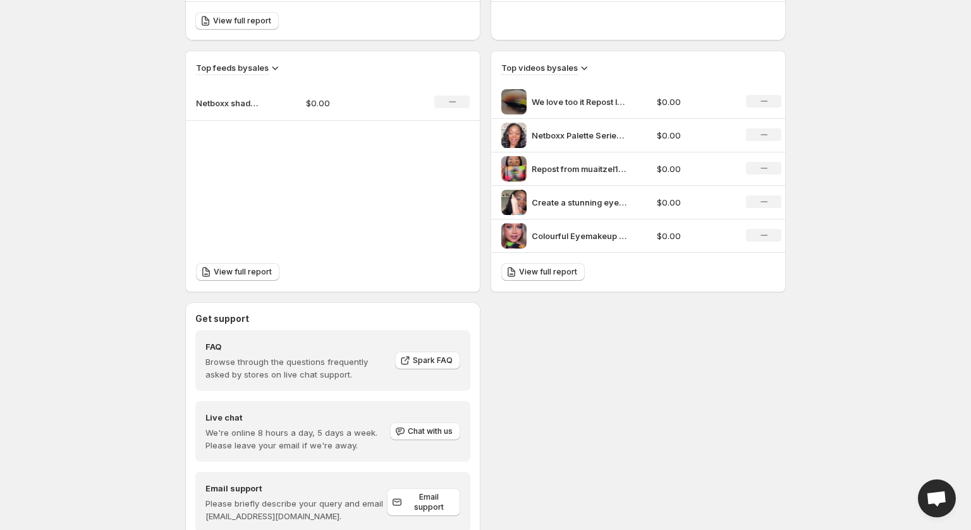
scroll to position [439, 0]
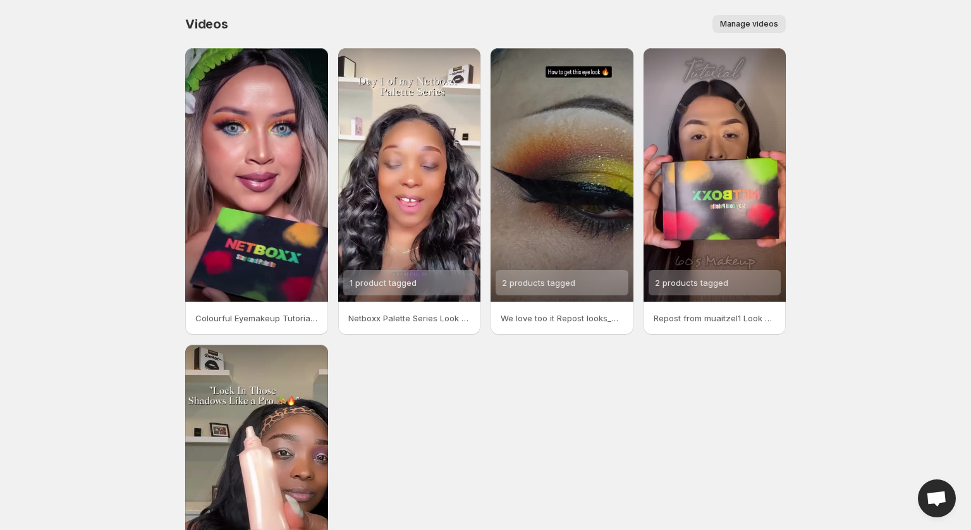
click at [738, 28] on span "Manage videos" at bounding box center [749, 24] width 58 height 10
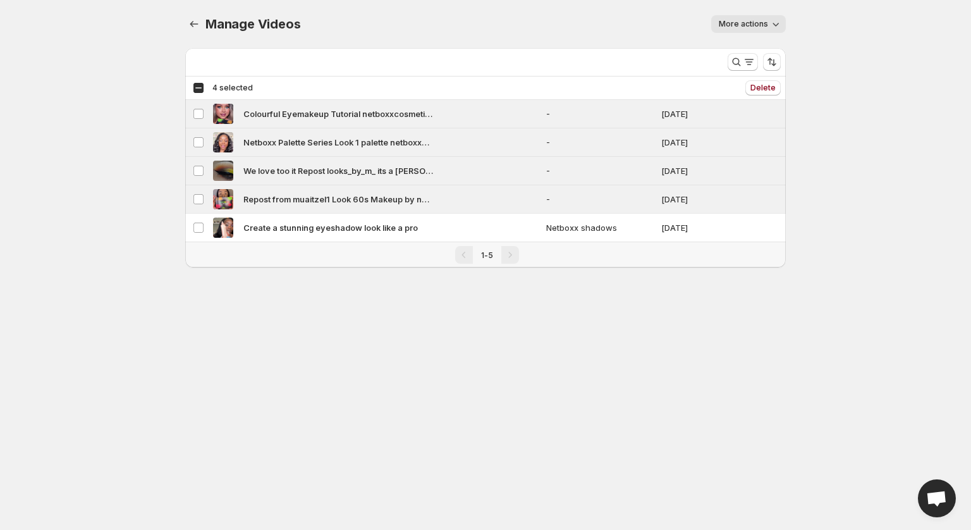
click at [754, 22] on span "More actions" at bounding box center [743, 24] width 49 height 10
click at [761, 94] on button "Delete" at bounding box center [762, 87] width 35 height 15
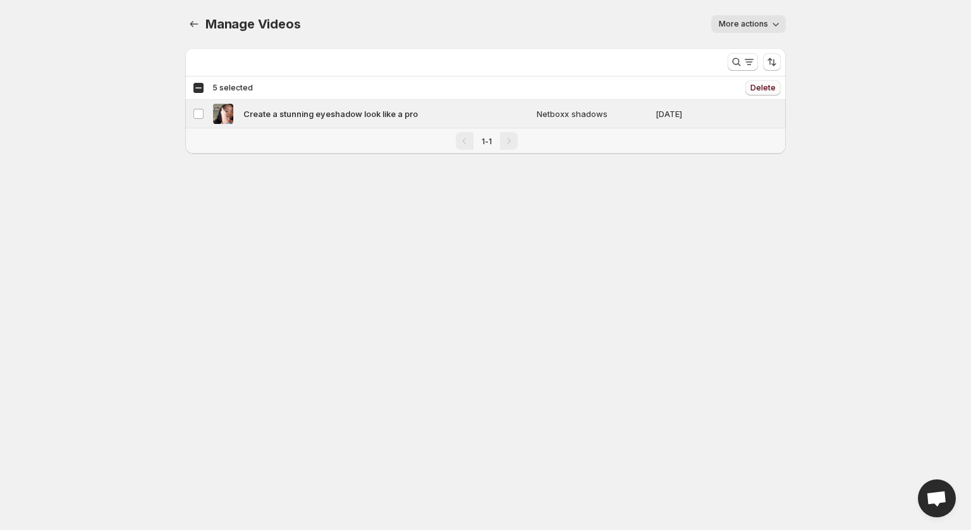
click at [769, 87] on span "Delete" at bounding box center [762, 88] width 25 height 10
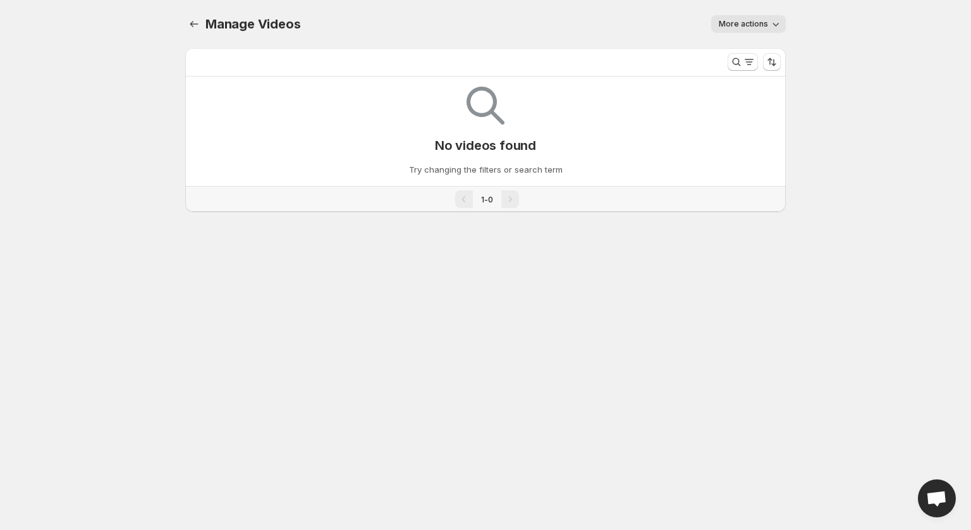
click at [749, 27] on span "More actions" at bounding box center [743, 24] width 49 height 10
click at [204, 21] on div at bounding box center [195, 24] width 20 height 18
click at [194, 22] on icon "Manage Videos" at bounding box center [194, 24] width 13 height 13
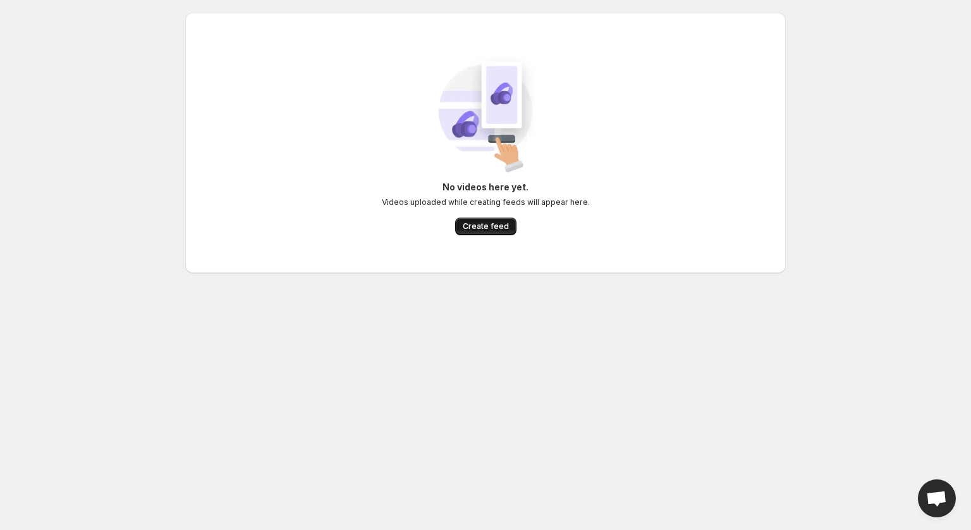
click at [486, 223] on span "Create feed" at bounding box center [486, 226] width 46 height 10
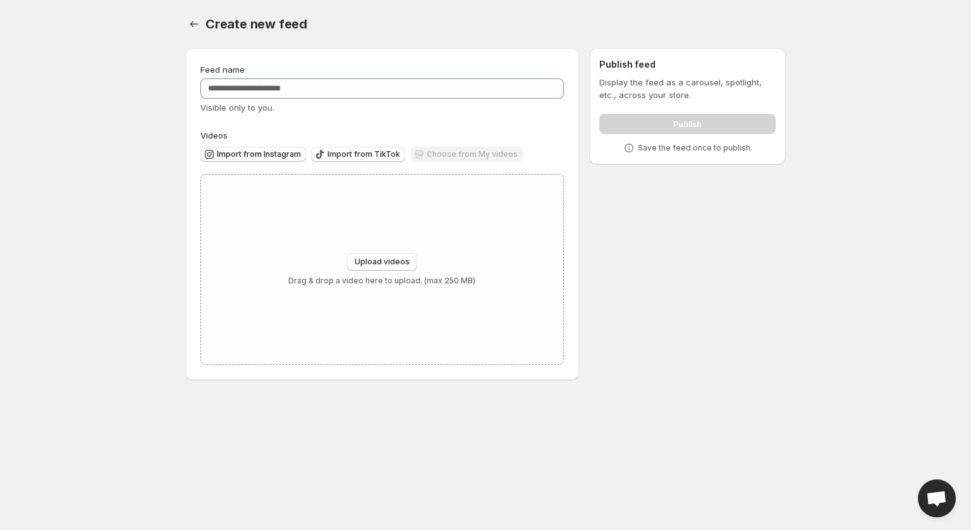
click at [269, 152] on span "Import from Instagram" at bounding box center [259, 154] width 84 height 10
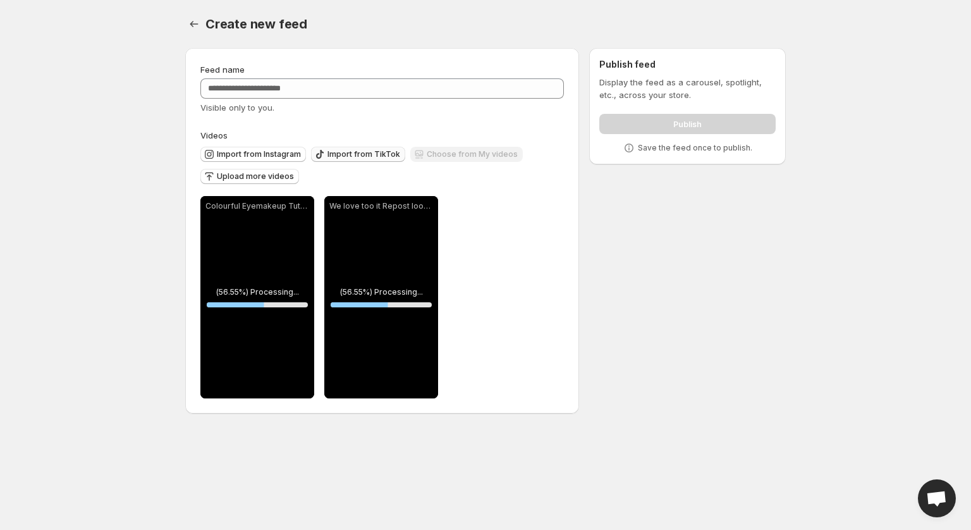
click at [338, 150] on span "Import from TikTok" at bounding box center [363, 154] width 73 height 10
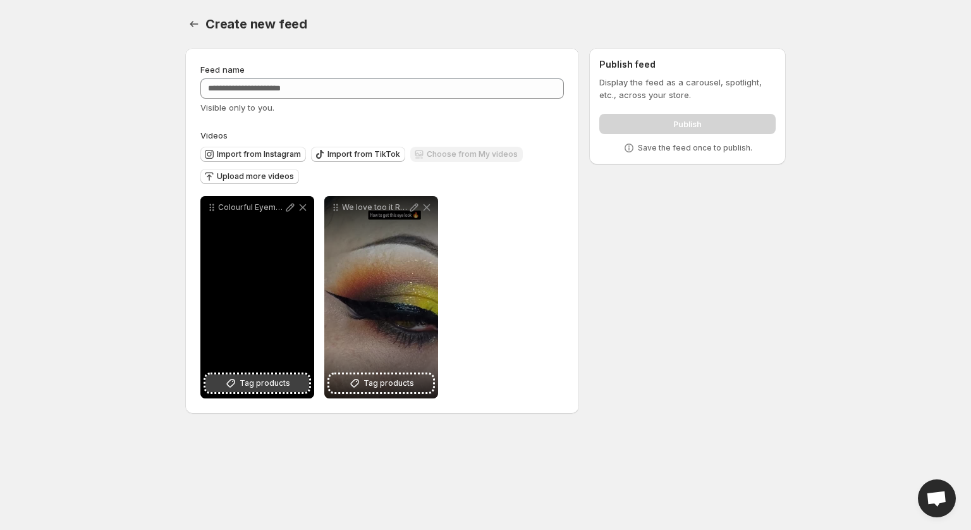
click at [284, 386] on span "Tag products" at bounding box center [265, 383] width 51 height 13
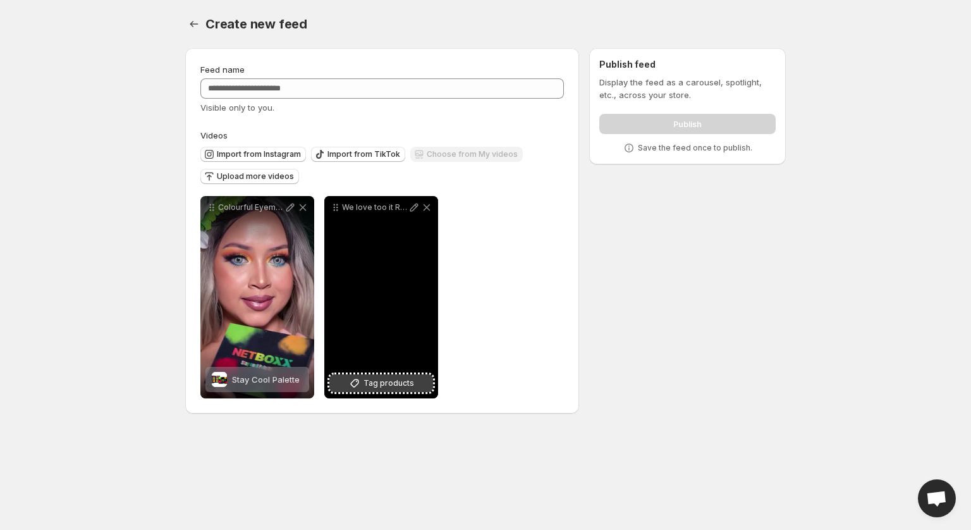
click at [404, 380] on span "Tag products" at bounding box center [389, 383] width 51 height 13
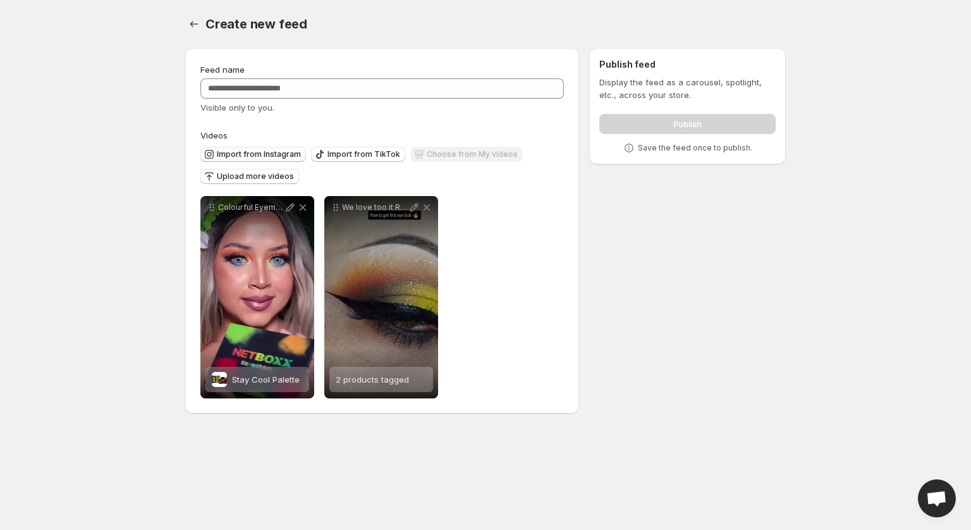
click at [285, 154] on span "Import from Instagram" at bounding box center [259, 154] width 84 height 10
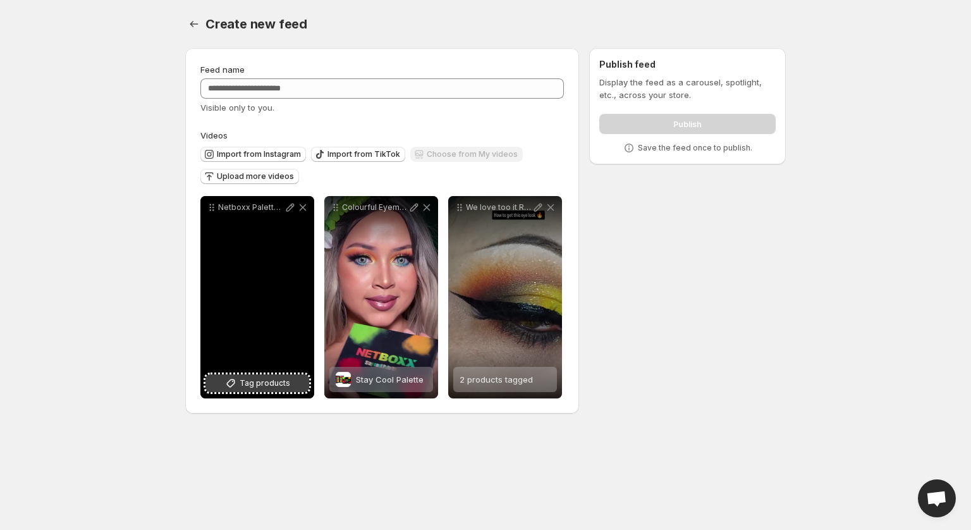
click at [266, 390] on button "Tag products" at bounding box center [257, 383] width 104 height 18
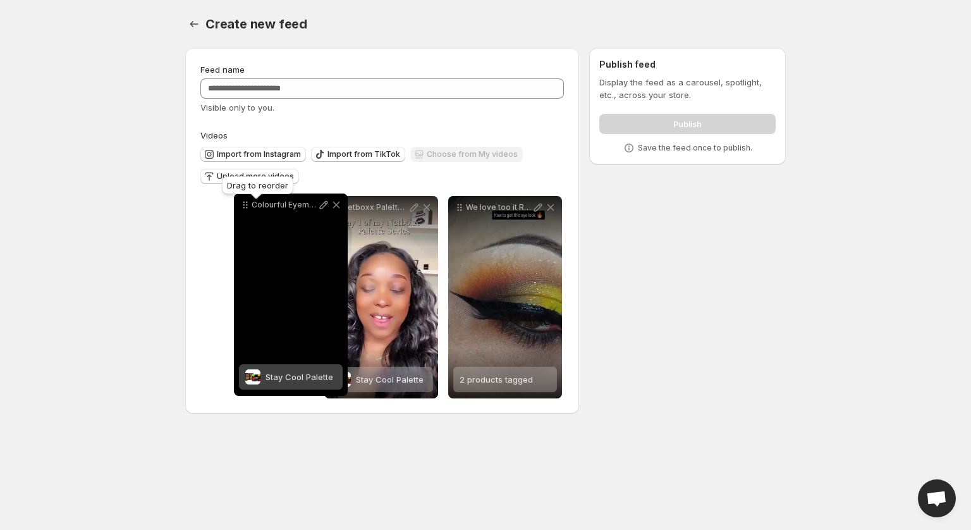
drag, startPoint x: 336, startPoint y: 209, endPoint x: 228, endPoint y: 203, distance: 108.3
click at [239, 203] on icon at bounding box center [245, 205] width 13 height 13
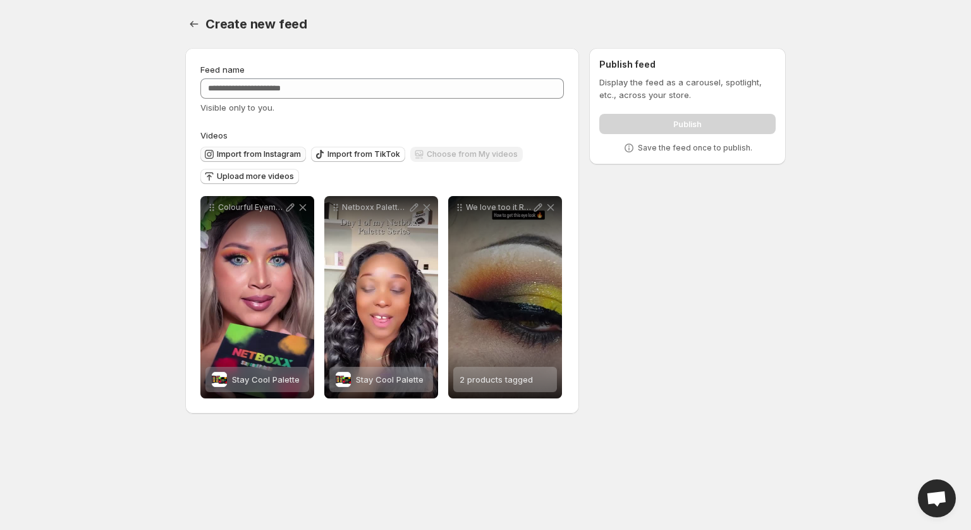
click at [278, 159] on button "Import from Instagram" at bounding box center [253, 154] width 106 height 15
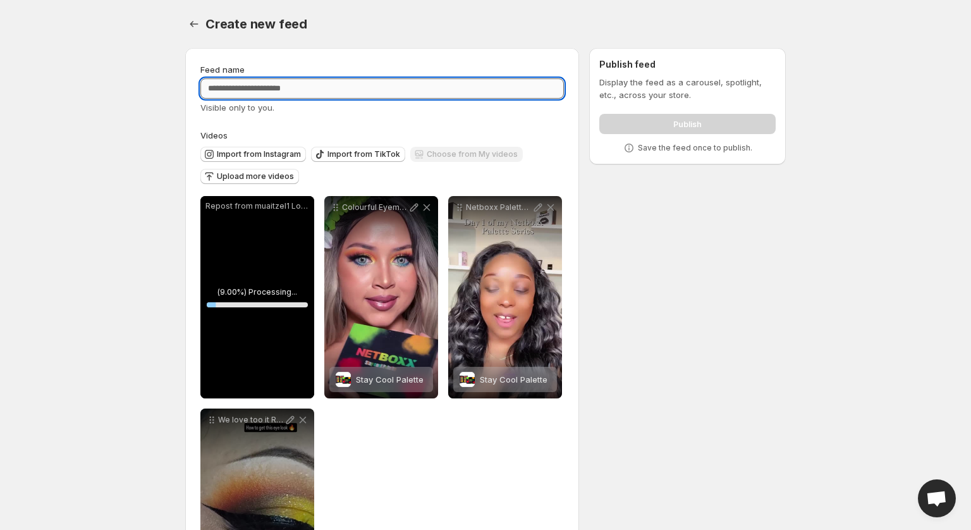
click at [330, 88] on input "Feed name" at bounding box center [382, 88] width 364 height 20
click at [424, 86] on input "**********" at bounding box center [382, 88] width 364 height 20
type input "**********"
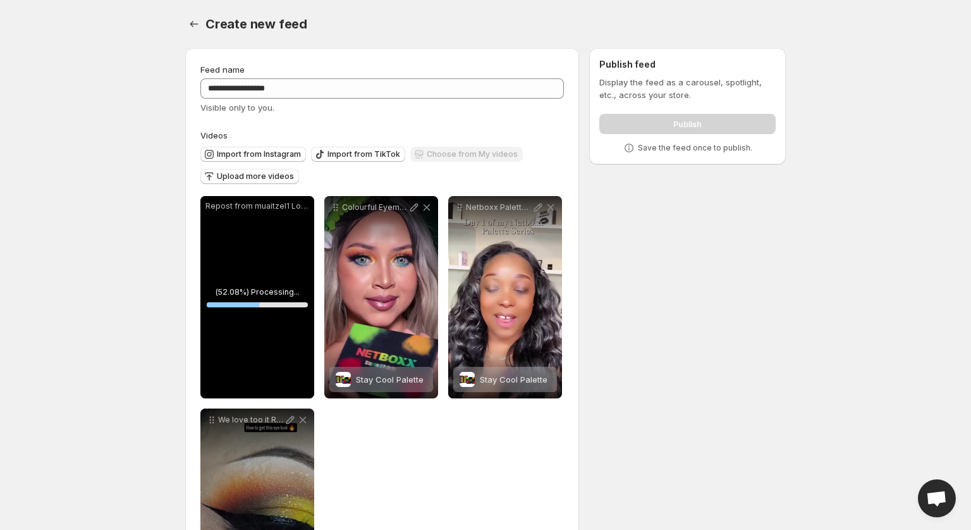
click at [769, 277] on div "**********" at bounding box center [480, 339] width 611 height 603
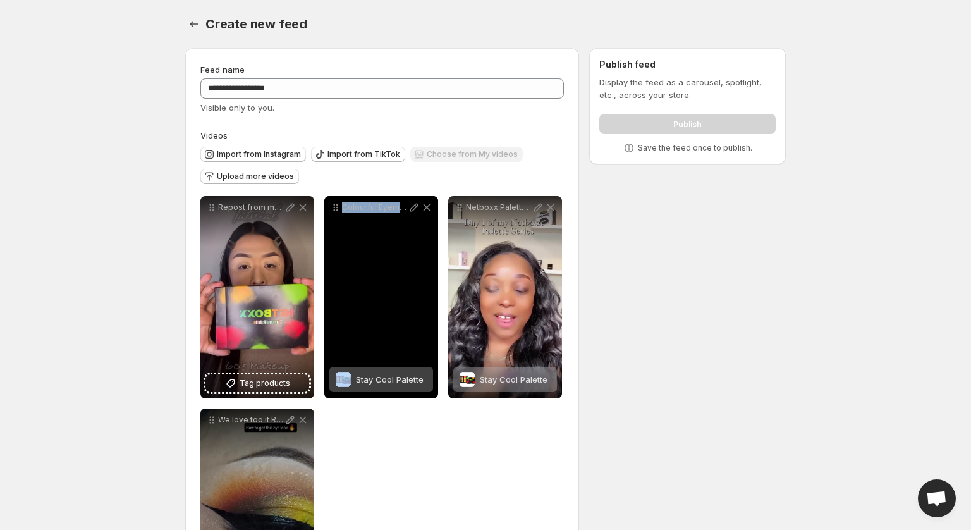
drag, startPoint x: 395, startPoint y: 315, endPoint x: 330, endPoint y: 237, distance: 101.5
click at [330, 237] on div "Colourful Eyemakeup Tutorial netboxxcosmetics Stay Cool Palette Brush set 15 pc…" at bounding box center [381, 297] width 114 height 202
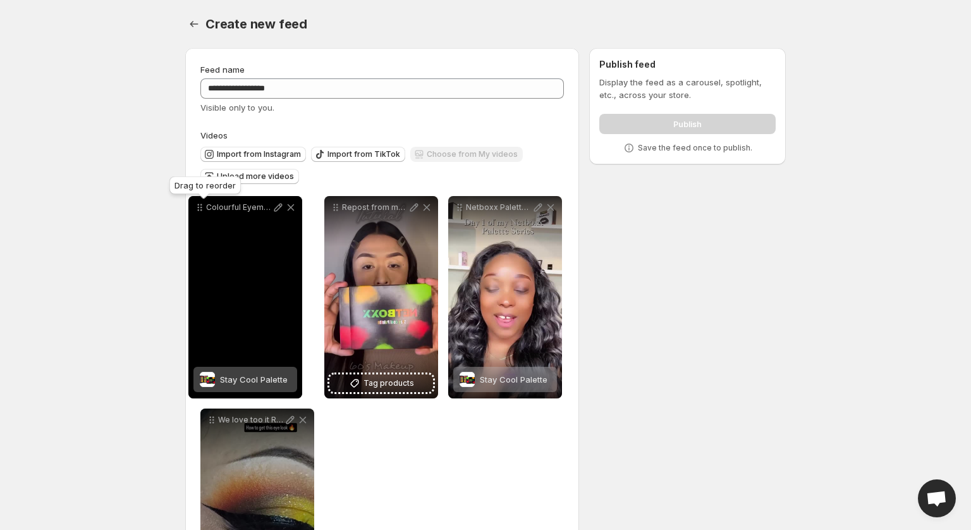
drag, startPoint x: 337, startPoint y: 212, endPoint x: 202, endPoint y: 212, distance: 135.3
click at [202, 212] on icon at bounding box center [199, 207] width 13 height 13
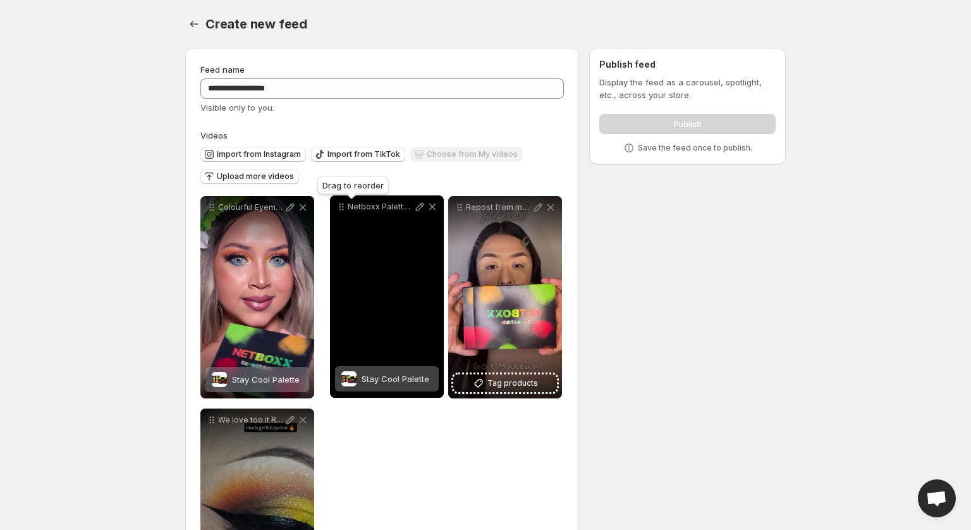
drag, startPoint x: 458, startPoint y: 209, endPoint x: 338, endPoint y: 207, distance: 120.8
click at [338, 207] on icon at bounding box center [341, 206] width 13 height 13
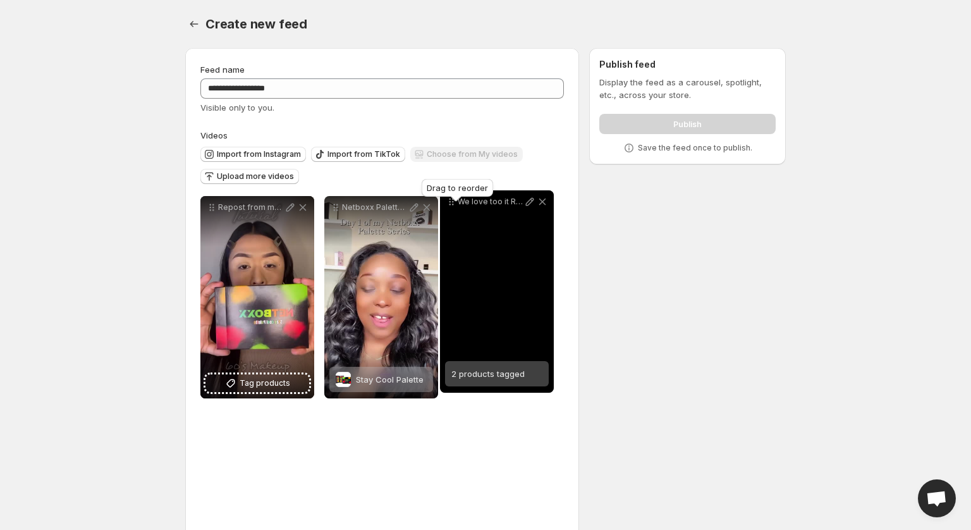
drag, startPoint x: 207, startPoint y: 419, endPoint x: 446, endPoint y: 200, distance: 324.0
click at [446, 200] on body "**********" at bounding box center [485, 265] width 971 height 530
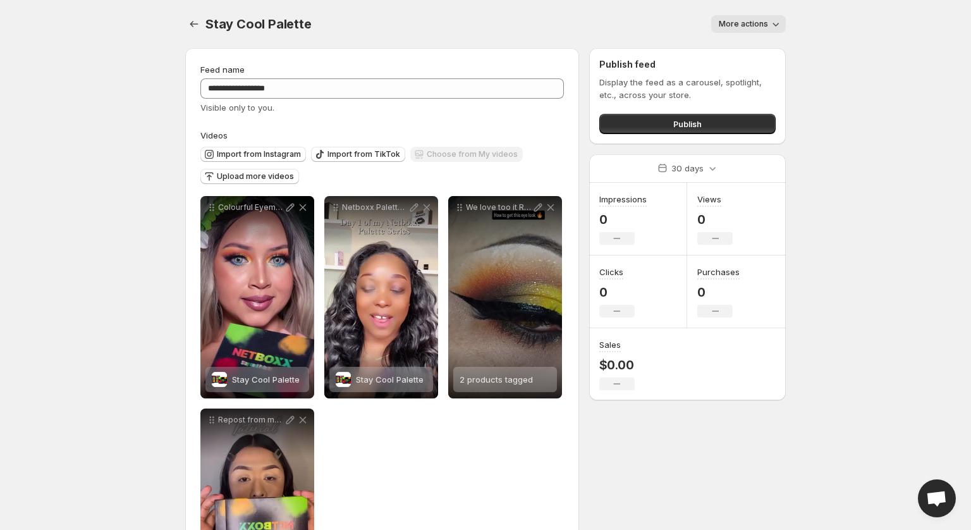
drag, startPoint x: 662, startPoint y: 123, endPoint x: 519, endPoint y: 123, distance: 142.9
click at [519, 123] on div "**********" at bounding box center [480, 339] width 611 height 603
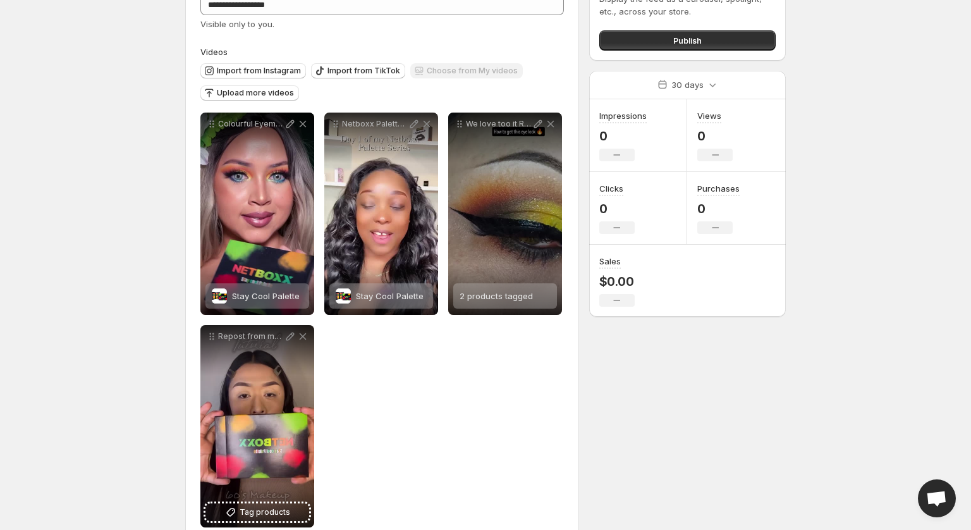
scroll to position [81, 0]
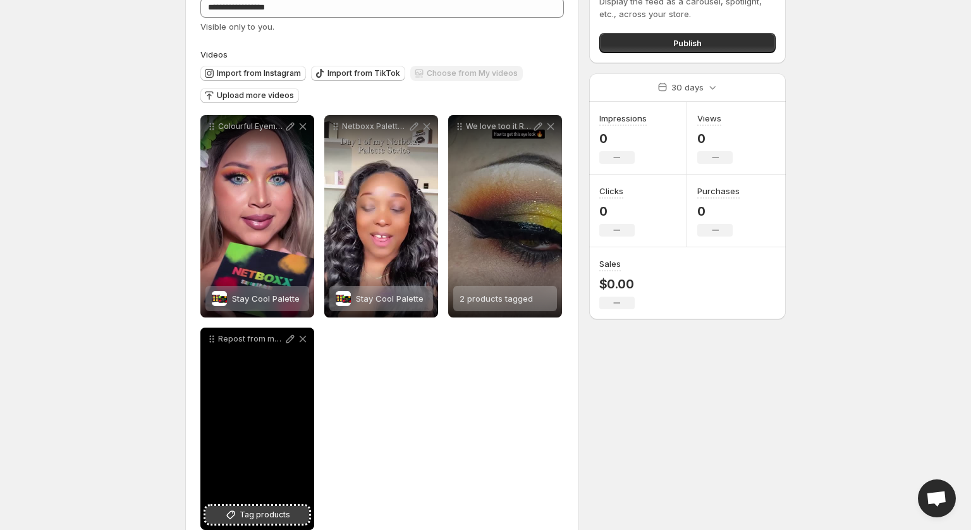
click at [264, 515] on span "Tag products" at bounding box center [265, 514] width 51 height 13
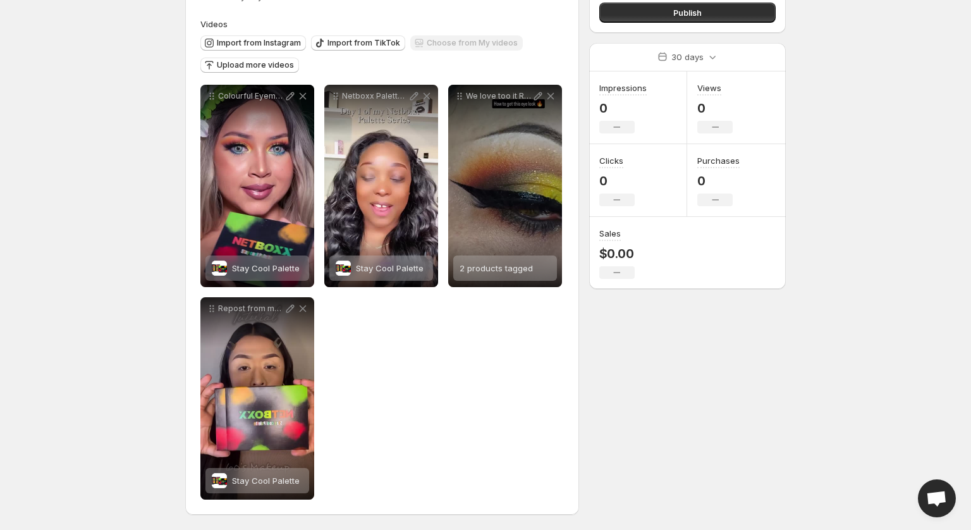
scroll to position [0, 0]
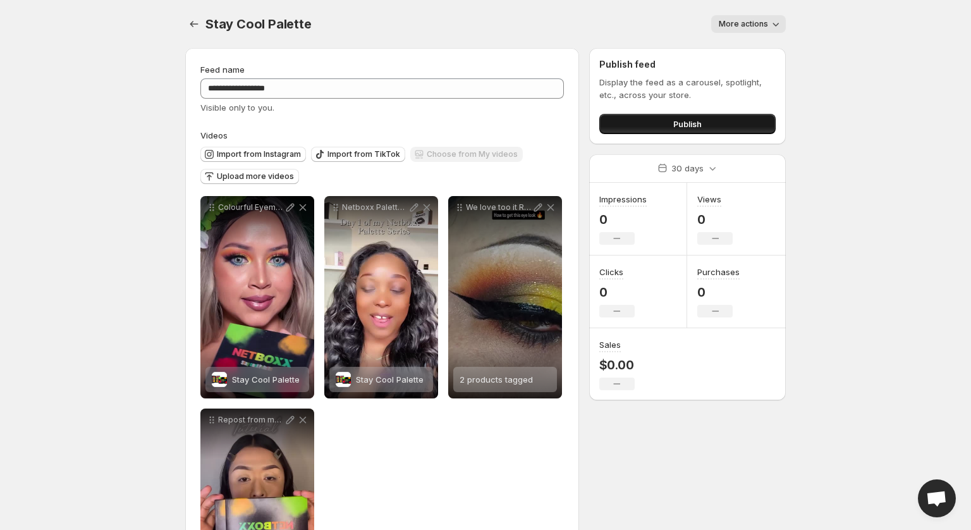
click at [718, 124] on button "Publish" at bounding box center [687, 124] width 176 height 20
click at [205, 31] on span "Stay Cool Palette" at bounding box center [258, 23] width 106 height 15
click at [195, 27] on icon "Settings" at bounding box center [194, 24] width 13 height 13
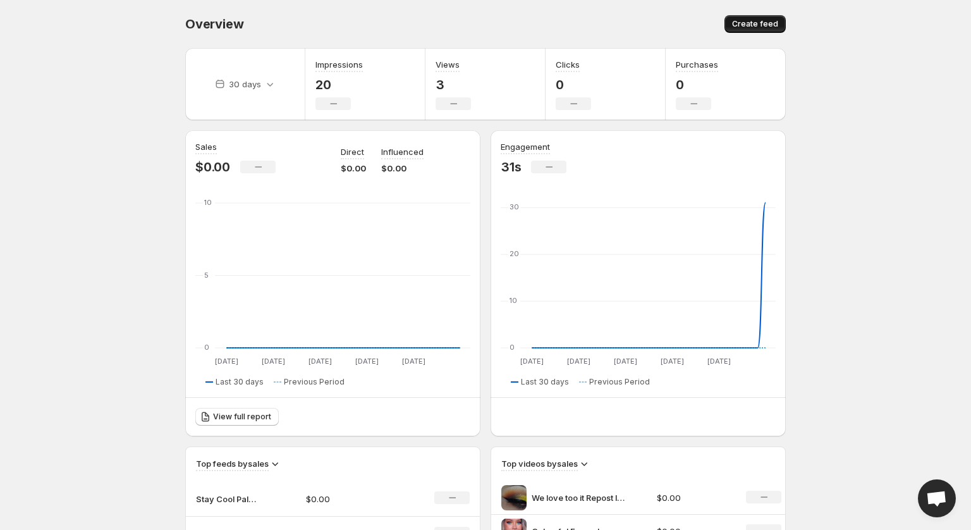
click at [757, 26] on span "Create feed" at bounding box center [755, 24] width 46 height 10
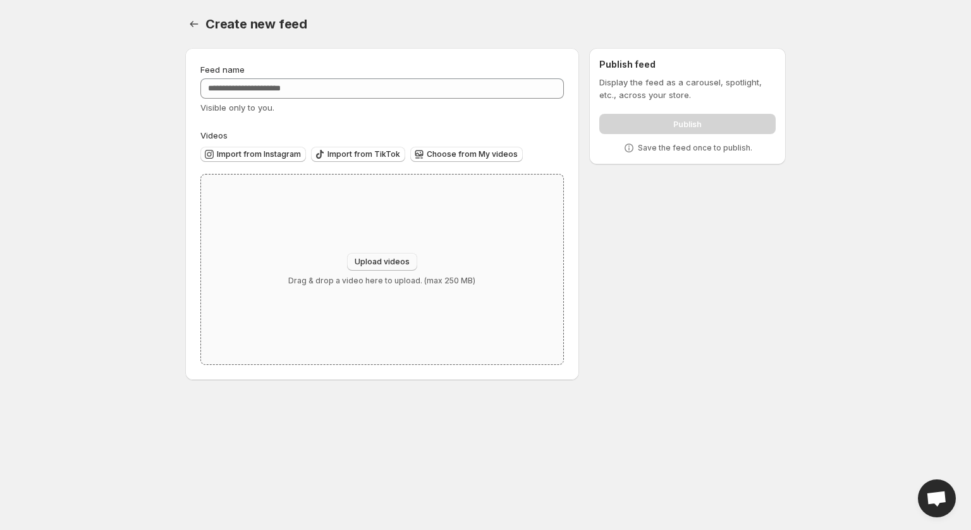
click at [364, 262] on span "Upload videos" at bounding box center [382, 262] width 55 height 10
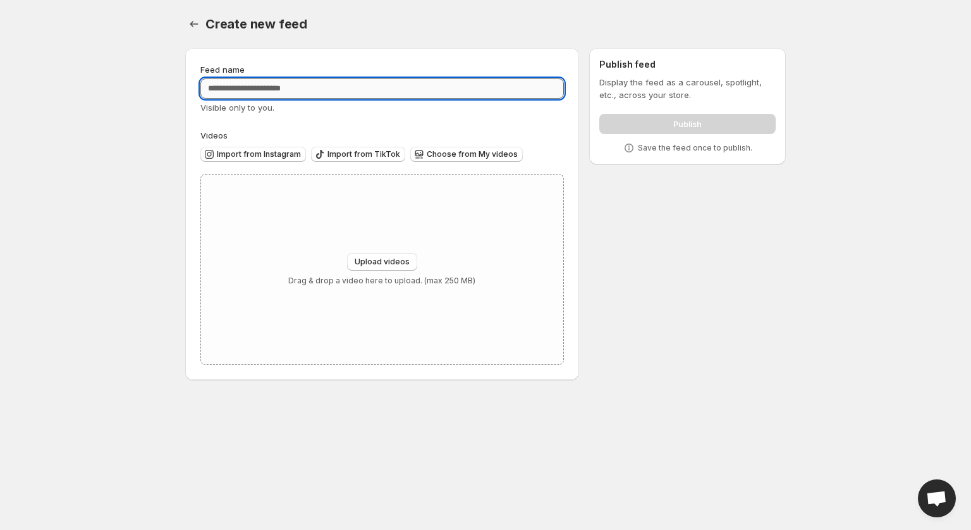
click at [230, 87] on input "Feed name" at bounding box center [382, 88] width 364 height 20
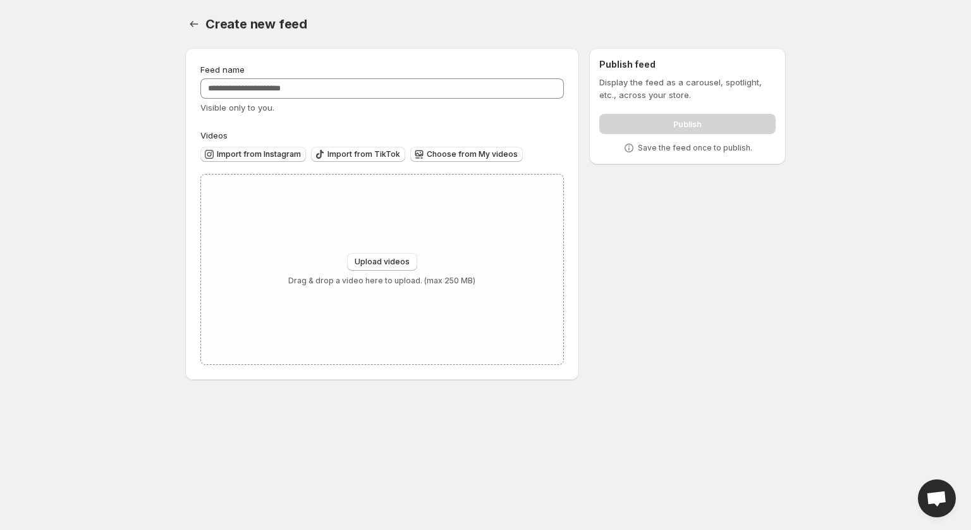
click at [230, 151] on span "Import from Instagram" at bounding box center [259, 154] width 84 height 10
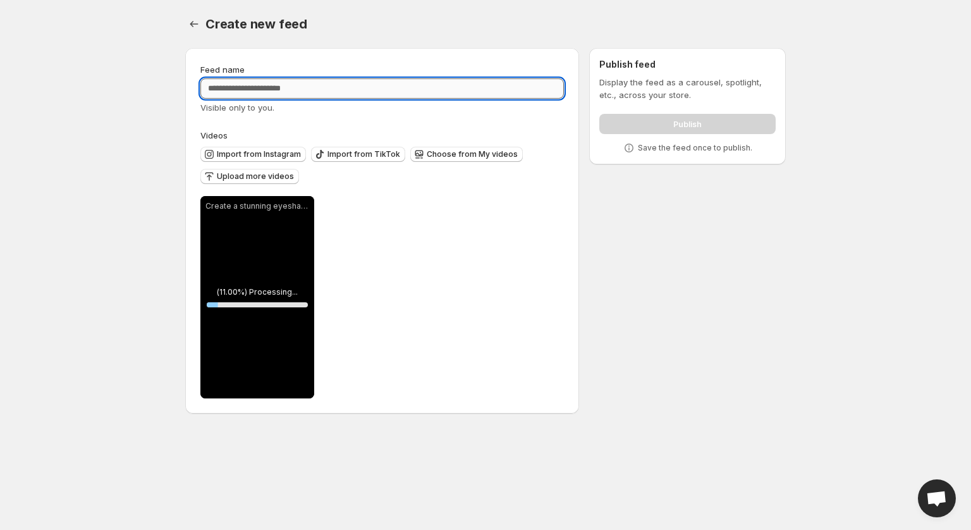
click at [242, 90] on input "Feed name" at bounding box center [382, 88] width 364 height 20
click at [274, 153] on span "Import from Instagram" at bounding box center [259, 154] width 84 height 10
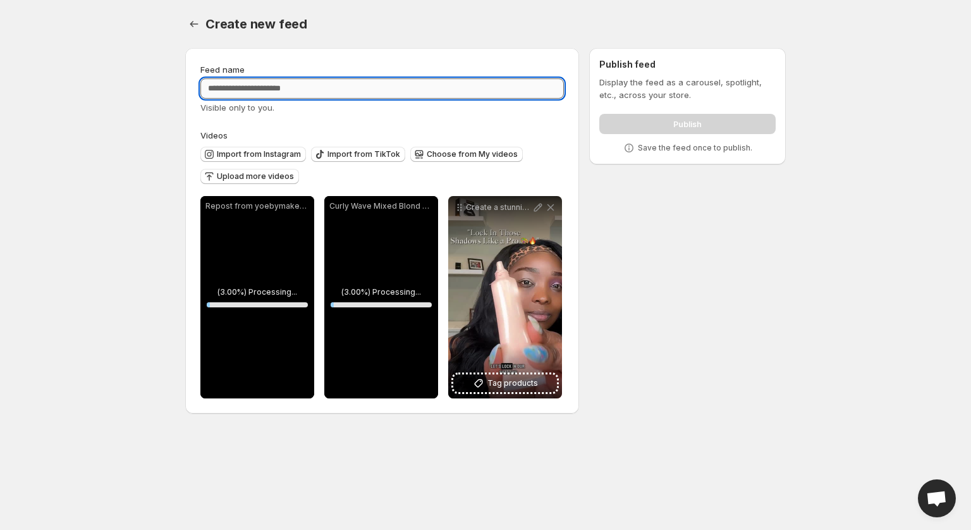
click at [274, 90] on input "Feed name" at bounding box center [382, 88] width 364 height 20
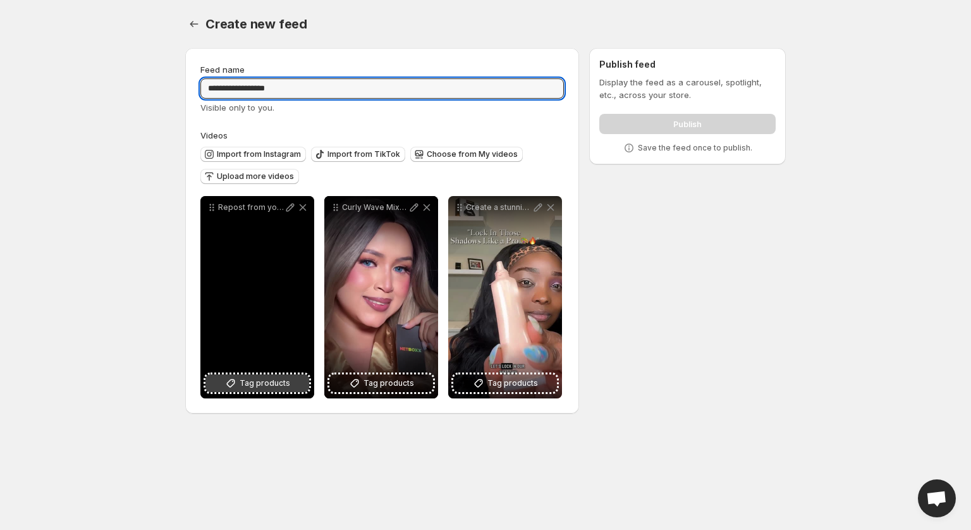
type input "**********"
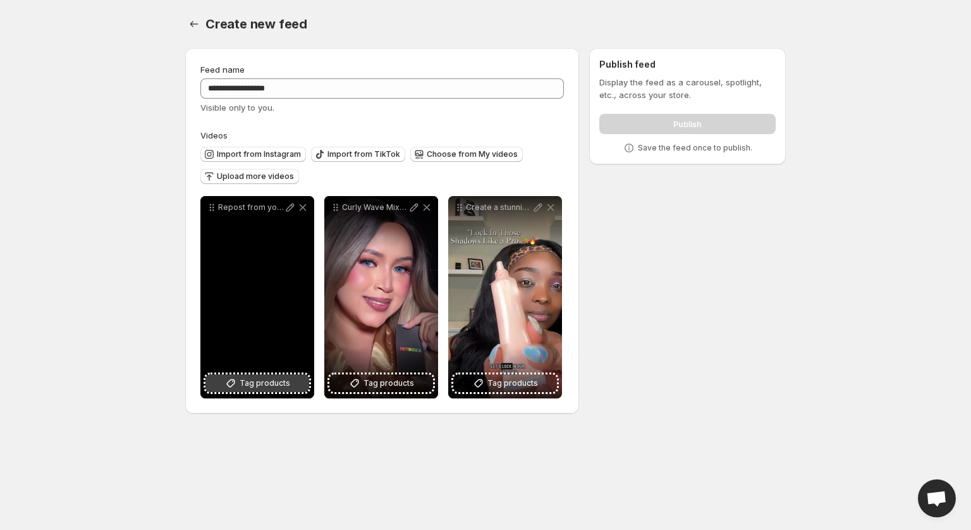
click at [282, 385] on span "Tag products" at bounding box center [265, 383] width 51 height 13
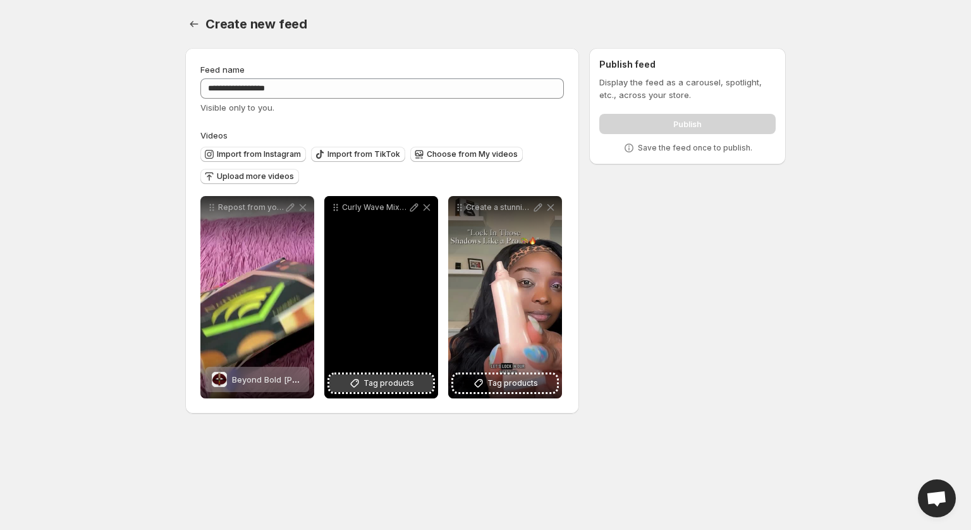
click at [393, 388] on span "Tag products" at bounding box center [389, 383] width 51 height 13
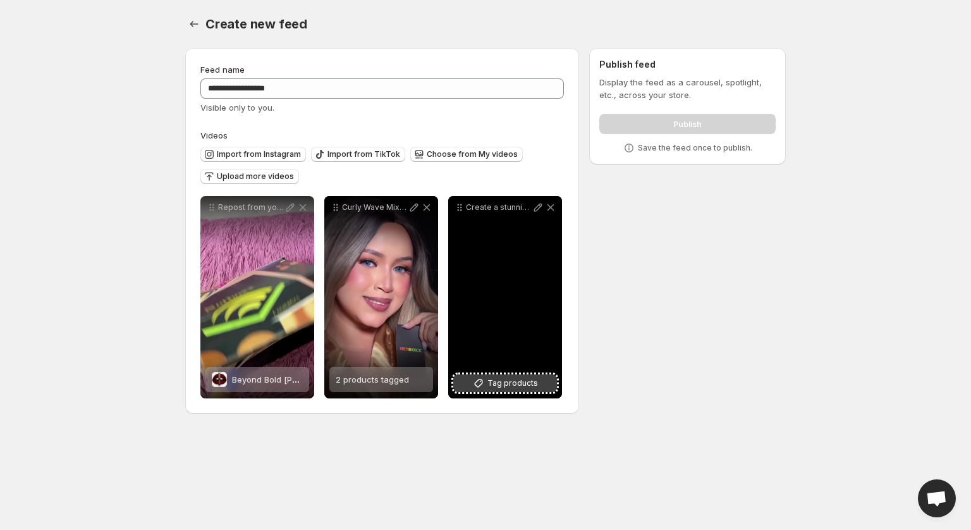
click at [510, 382] on span "Tag products" at bounding box center [512, 383] width 51 height 13
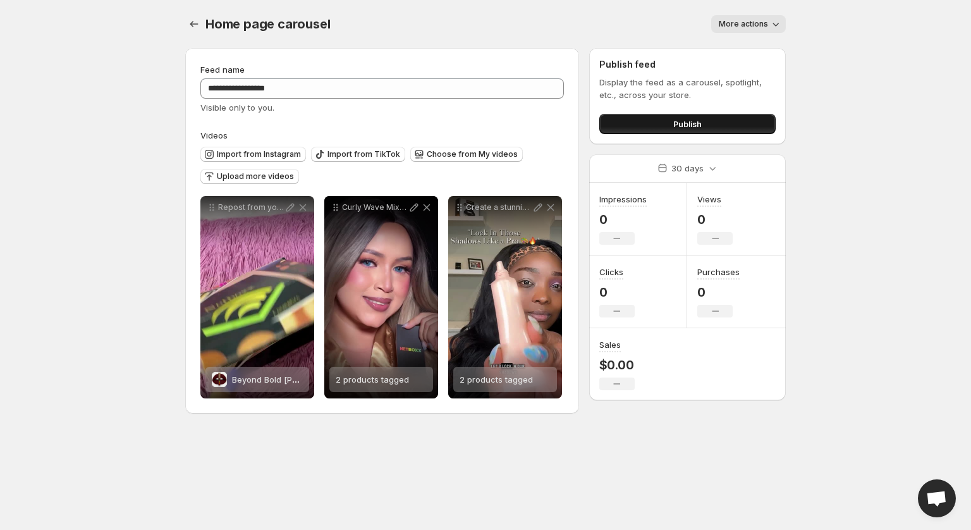
click at [707, 116] on button "Publish" at bounding box center [687, 124] width 176 height 20
click at [632, 119] on button "Publish" at bounding box center [687, 124] width 176 height 20
click at [262, 149] on span "Import from Instagram" at bounding box center [259, 154] width 84 height 10
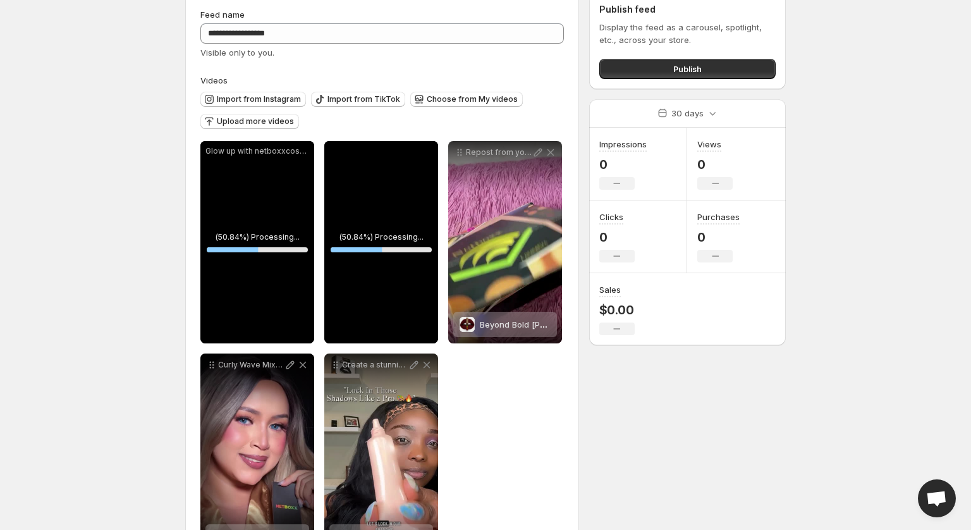
scroll to position [58, 0]
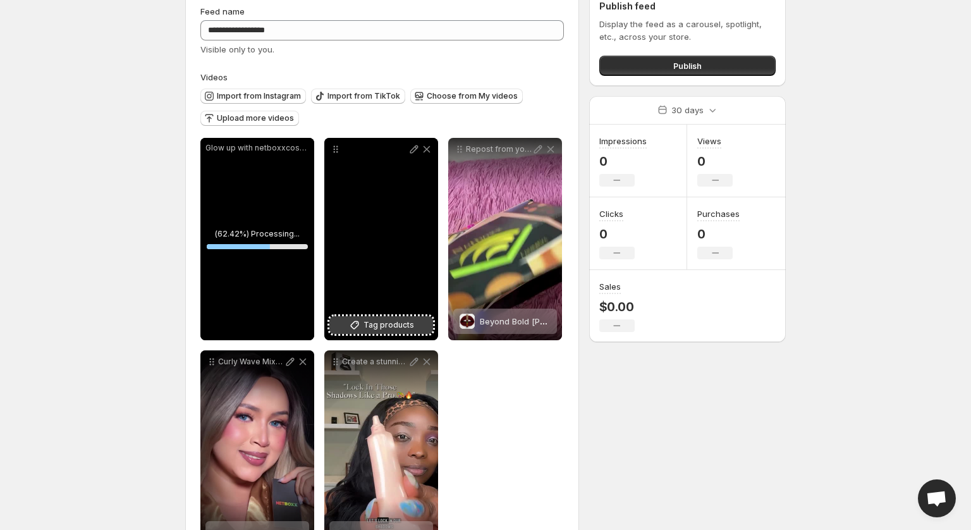
click at [376, 329] on span "Tag products" at bounding box center [389, 325] width 51 height 13
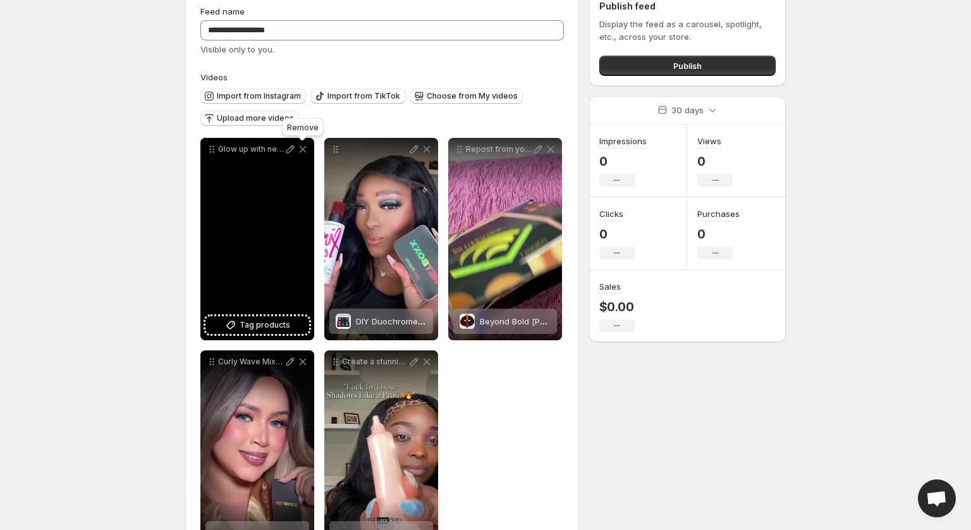
click at [303, 152] on icon at bounding box center [303, 149] width 13 height 13
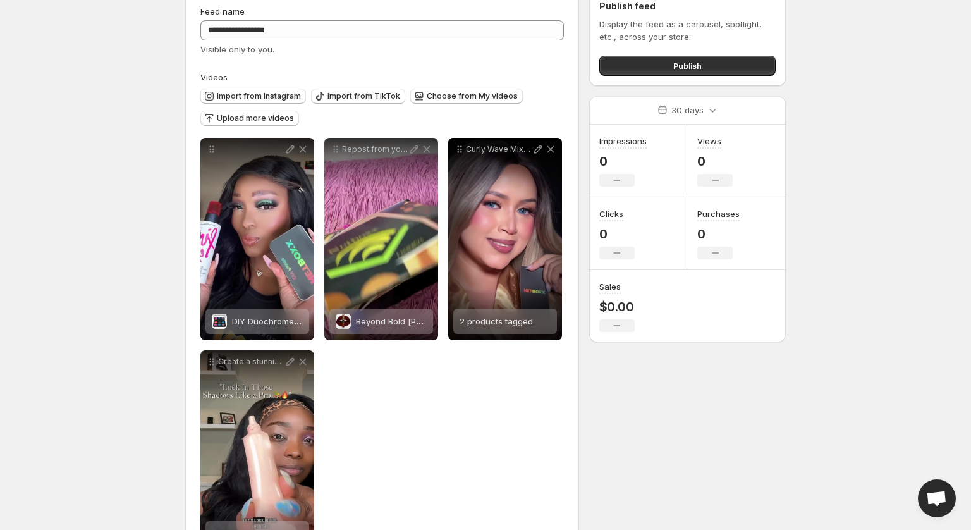
scroll to position [0, 0]
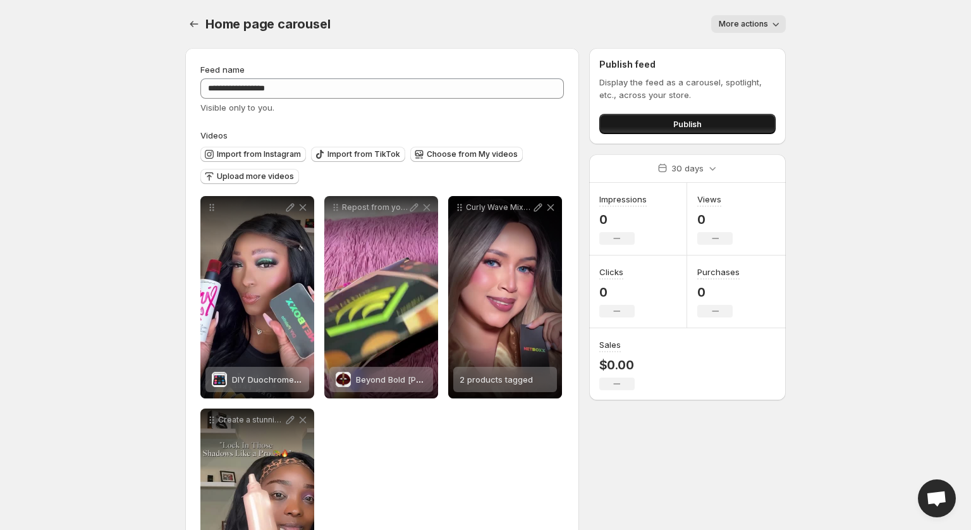
click at [676, 123] on span "Publish" at bounding box center [687, 124] width 28 height 13
click at [233, 152] on span "Import from Instagram" at bounding box center [259, 154] width 84 height 10
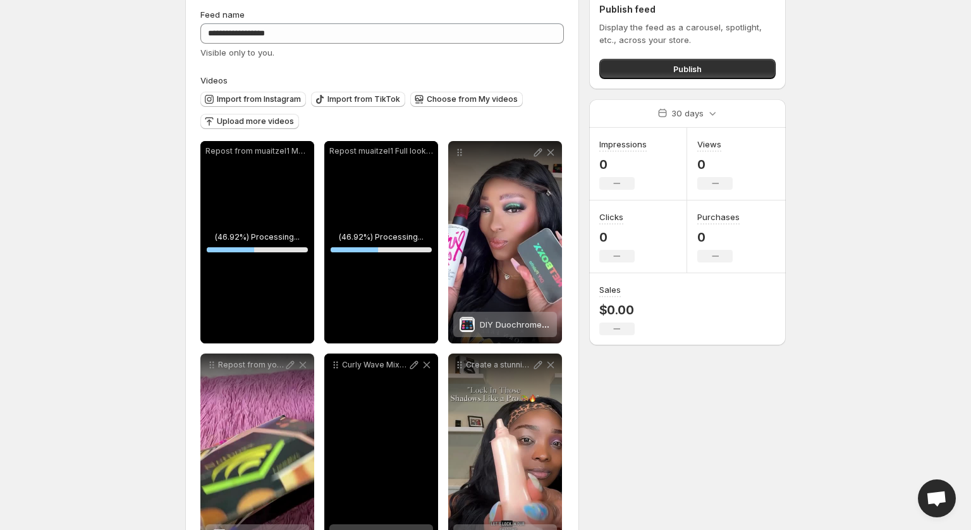
scroll to position [112, 0]
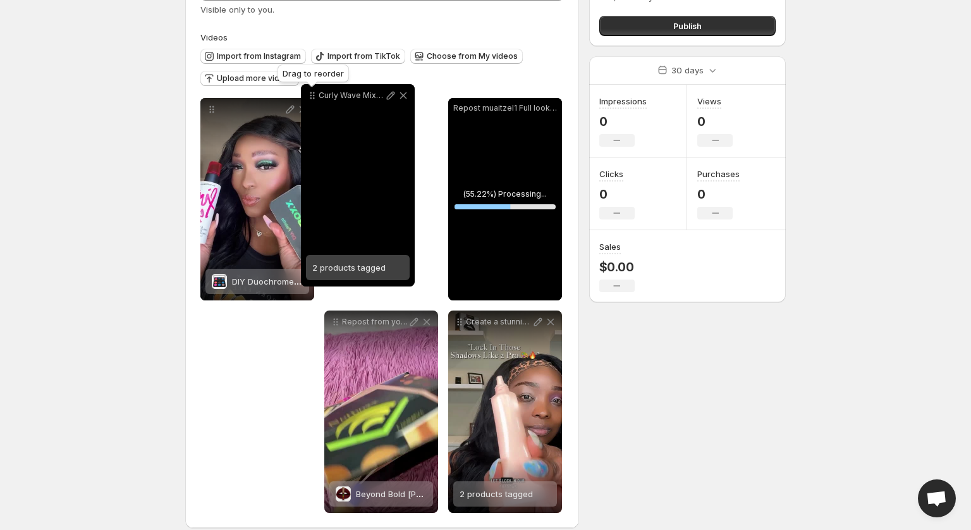
drag, startPoint x: 337, startPoint y: 312, endPoint x: 314, endPoint y: 100, distance: 213.7
click at [314, 100] on icon at bounding box center [312, 95] width 13 height 13
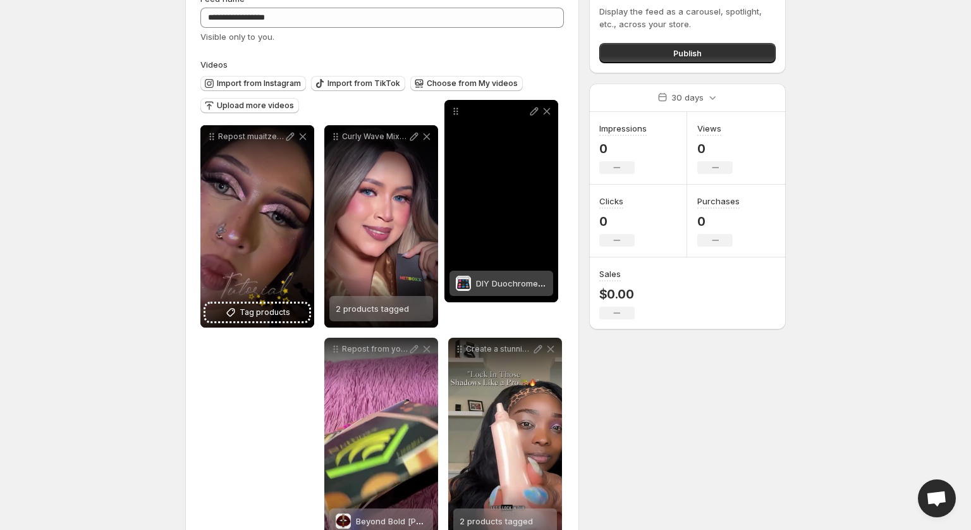
scroll to position [70, 0]
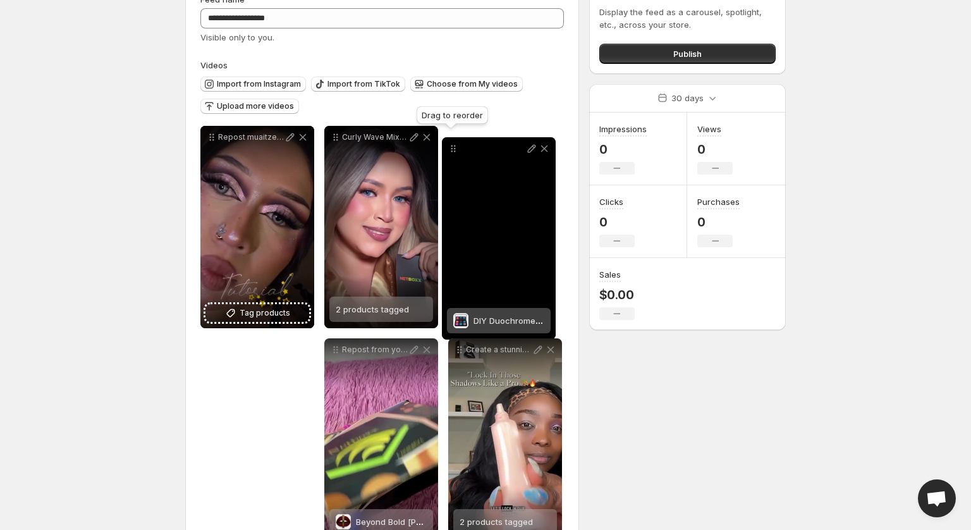
drag, startPoint x: 211, startPoint y: 310, endPoint x: 452, endPoint y: 149, distance: 289.5
click at [452, 149] on icon at bounding box center [453, 148] width 13 height 13
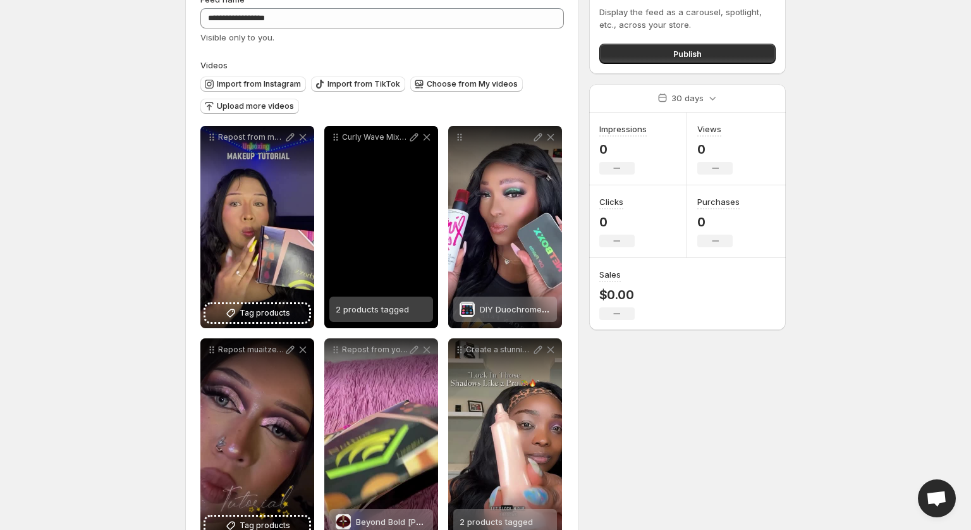
scroll to position [112, 0]
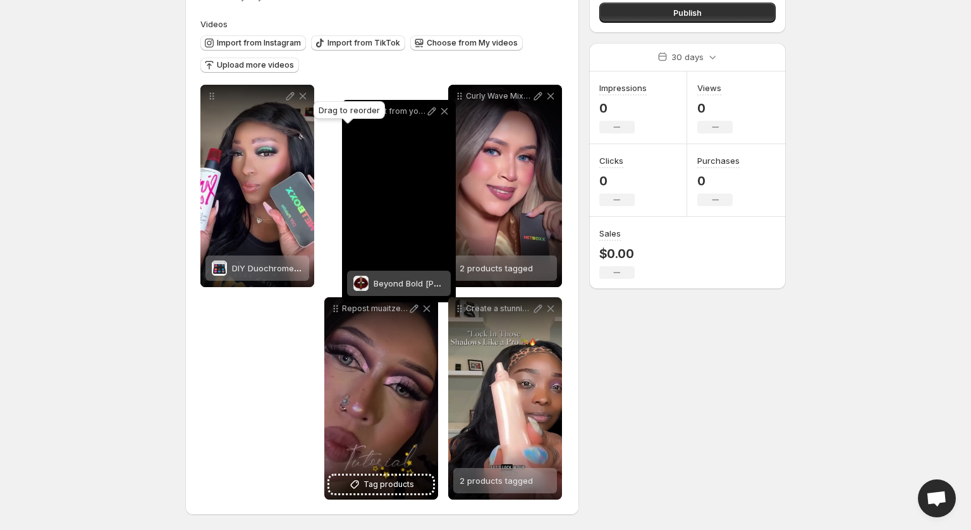
drag, startPoint x: 336, startPoint y: 313, endPoint x: 353, endPoint y: 113, distance: 201.1
click at [353, 113] on body "**********" at bounding box center [485, 154] width 971 height 530
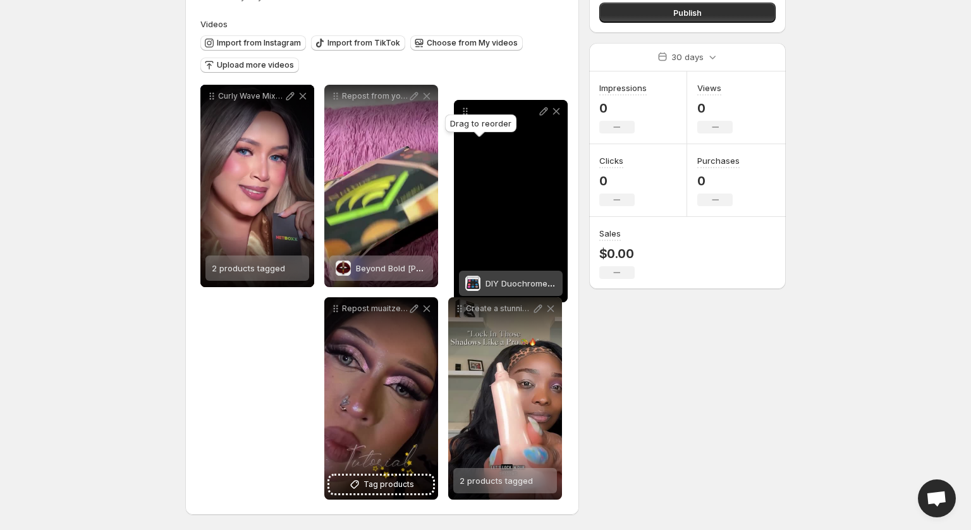
drag, startPoint x: 213, startPoint y: 312, endPoint x: 467, endPoint y: 115, distance: 321.2
click at [467, 115] on body "**********" at bounding box center [485, 154] width 971 height 530
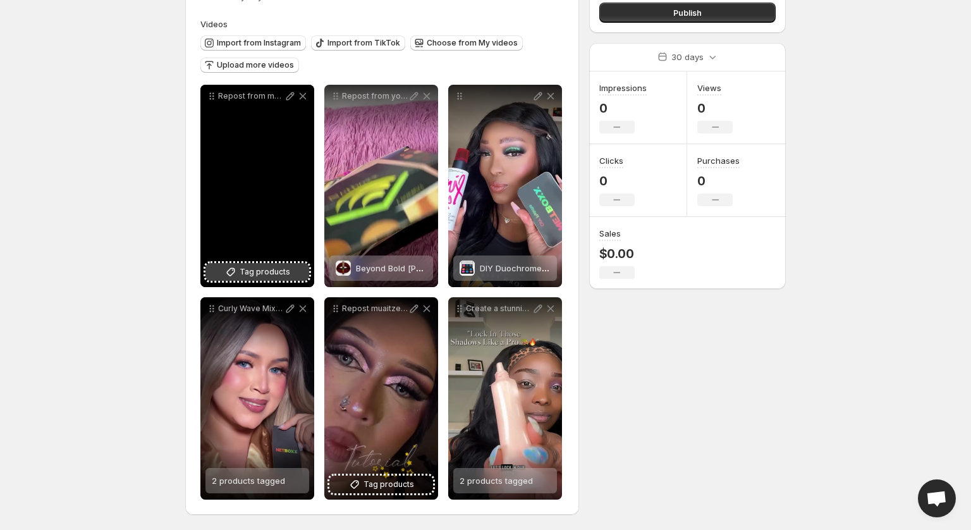
click at [272, 272] on span "Tag products" at bounding box center [265, 272] width 51 height 13
click at [276, 270] on span "Tag products" at bounding box center [265, 272] width 51 height 13
click at [273, 273] on div "2 products tagged" at bounding box center [248, 267] width 73 height 25
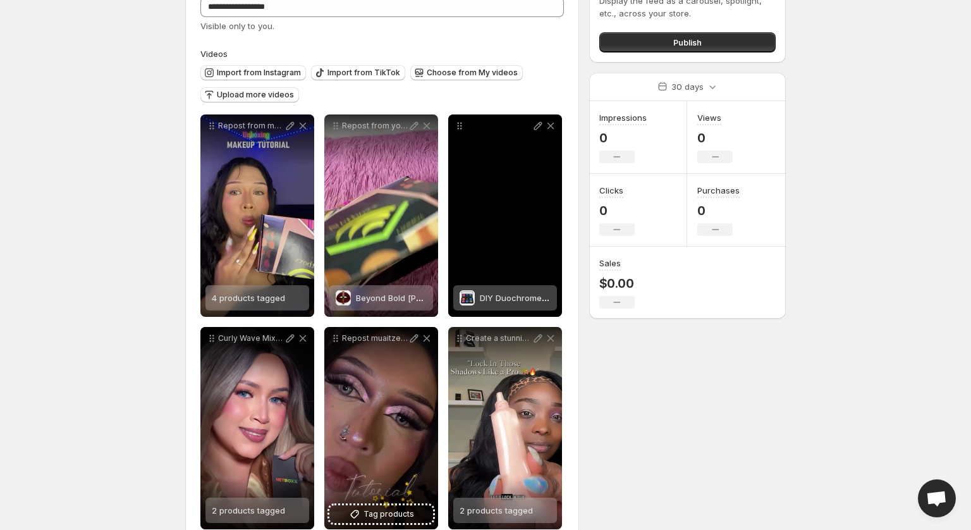
scroll to position [0, 0]
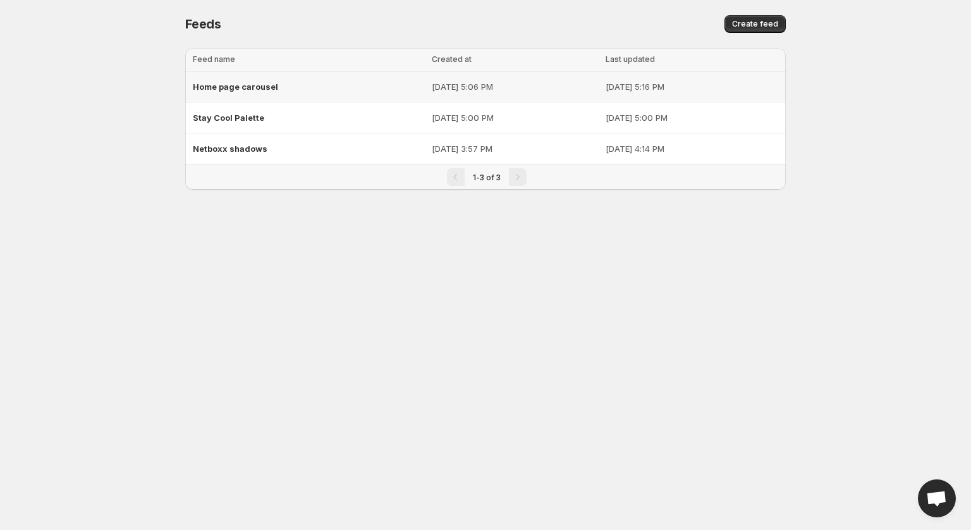
click at [506, 88] on p "Sep 15, 2025, 5:06 PM" at bounding box center [515, 86] width 167 height 13
click at [432, 86] on p "Sep 15, 2025, 5:06 PM" at bounding box center [515, 86] width 167 height 13
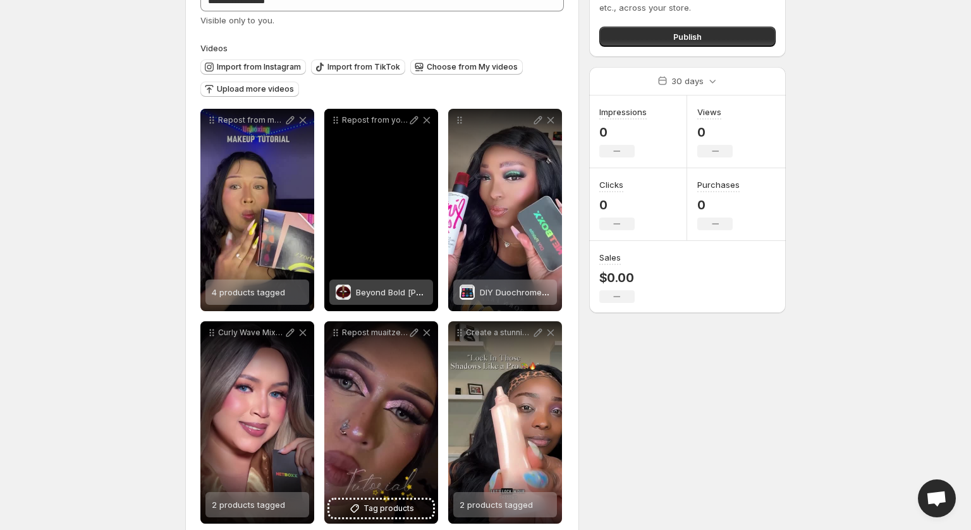
scroll to position [112, 0]
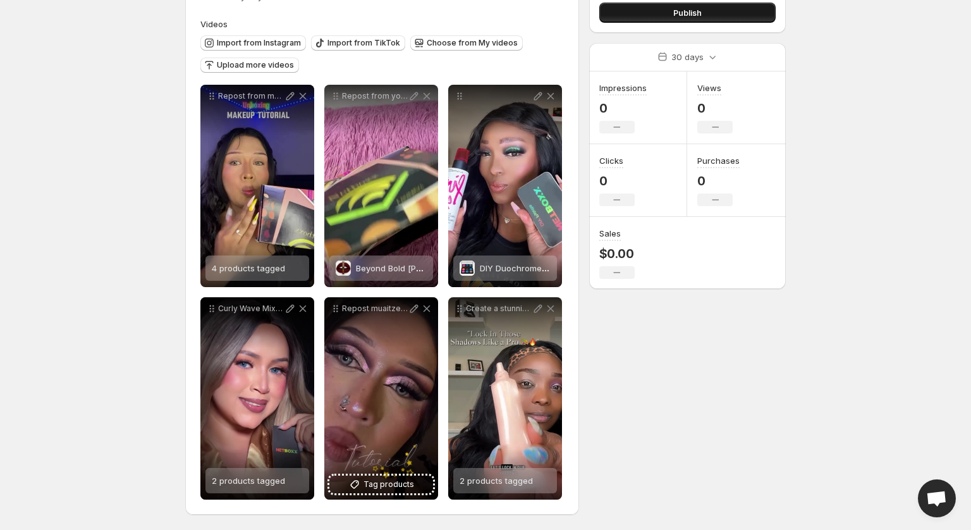
click at [714, 12] on button "Publish" at bounding box center [687, 13] width 176 height 20
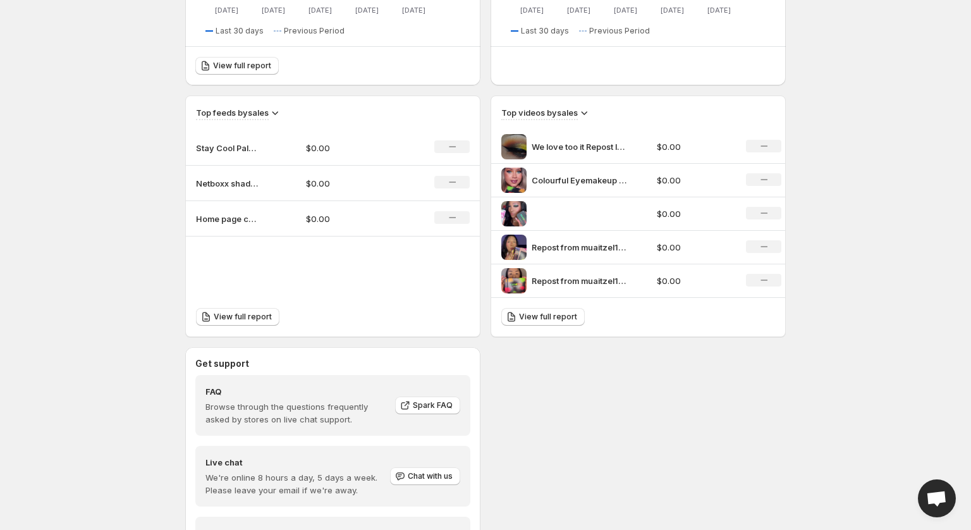
scroll to position [354, 0]
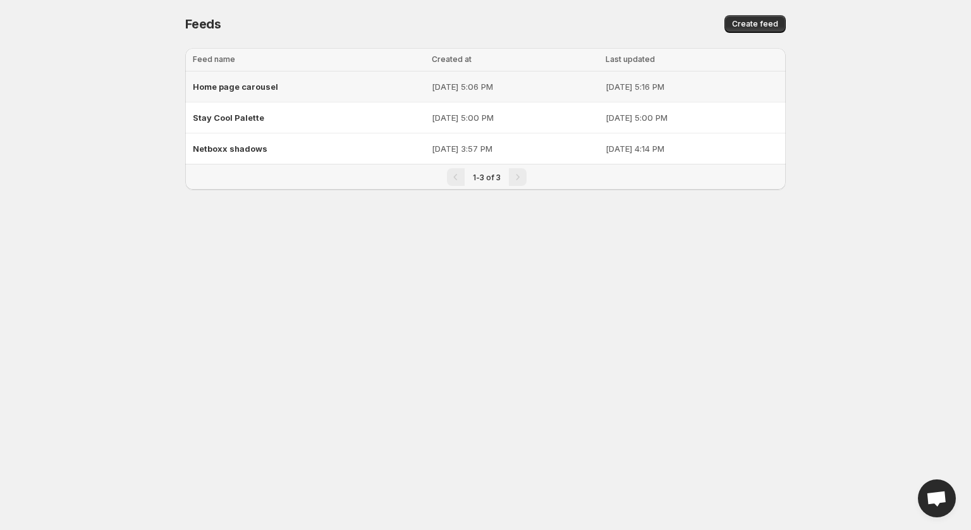
click at [613, 90] on p "[DATE] 5:16 PM" at bounding box center [692, 86] width 173 height 13
click at [432, 114] on p "[DATE] 5:00 PM" at bounding box center [515, 117] width 167 height 13
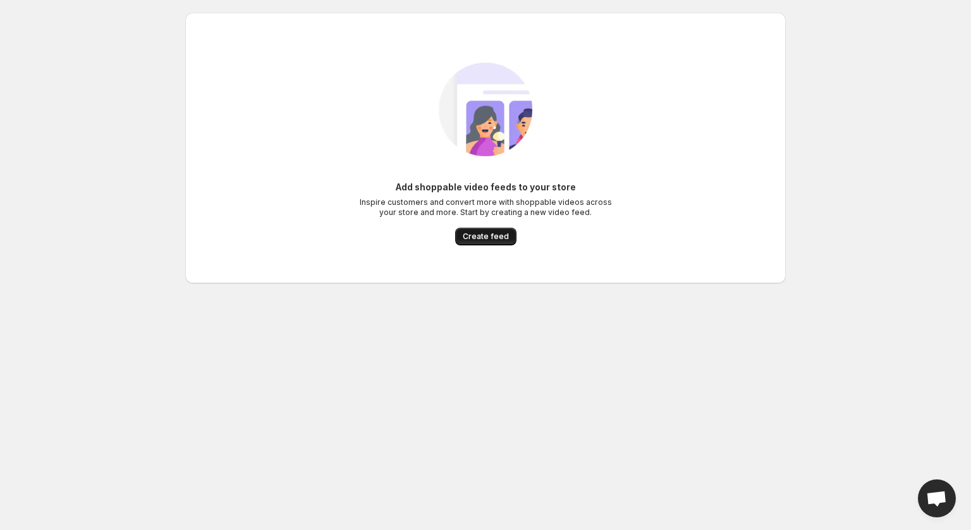
click at [500, 238] on span "Create feed" at bounding box center [486, 236] width 46 height 10
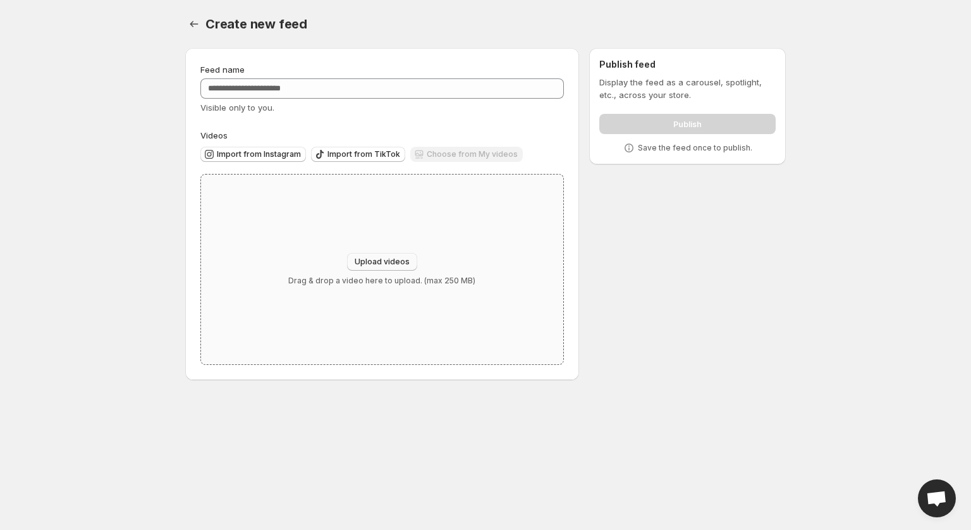
click at [375, 268] on button "Upload videos" at bounding box center [382, 262] width 70 height 18
click at [258, 150] on span "Import from Instagram" at bounding box center [259, 154] width 84 height 10
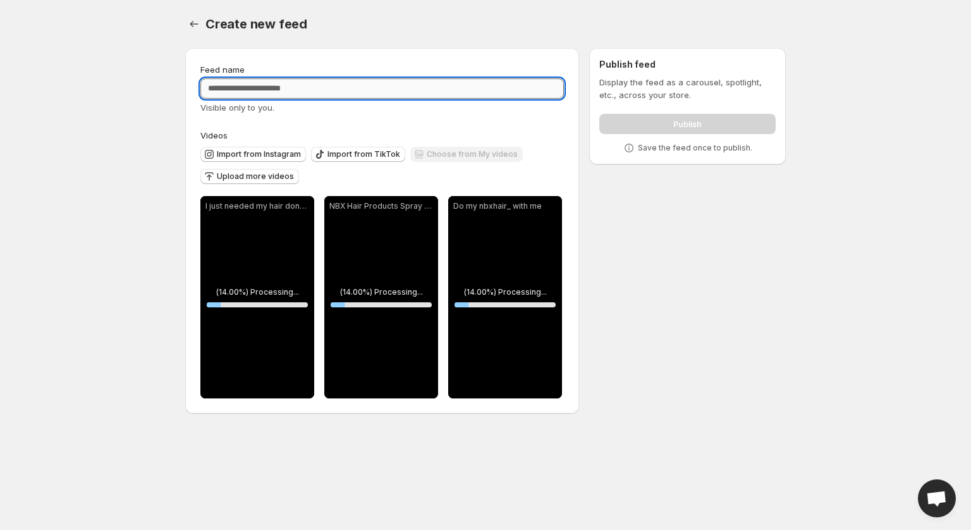
click at [301, 91] on input "Feed name" at bounding box center [382, 88] width 364 height 20
type input "**********"
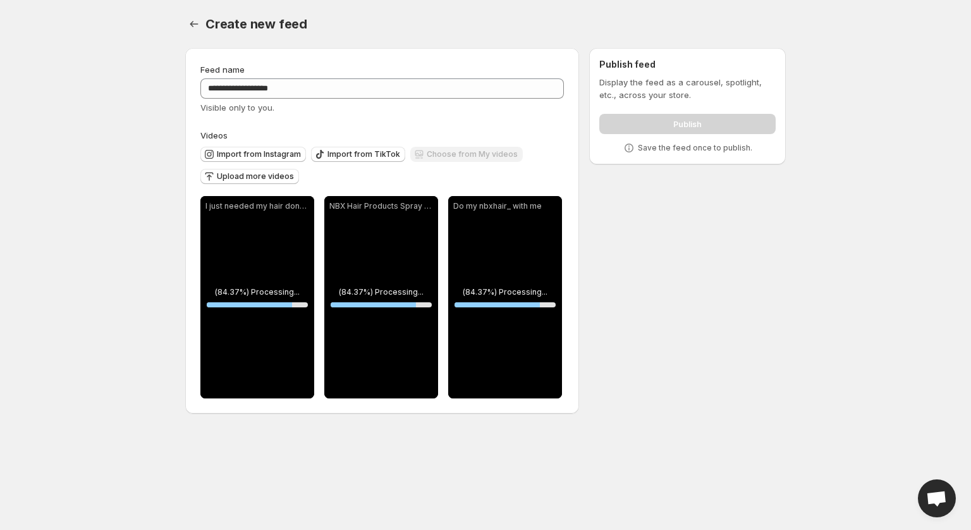
click at [75, 224] on body "**********" at bounding box center [485, 265] width 971 height 530
click at [340, 204] on p "NBX Hair Products Spray bottle with water only Garnier Fructos curl constructio…" at bounding box center [381, 206] width 104 height 10
click at [339, 204] on p "NBX Hair Products Spray bottle with water only Garnier Fructos curl constructio…" at bounding box center [381, 206] width 104 height 10
click at [390, 327] on div "NBX Hair Products Spray bottle with water only Garnier Fructos curl constructio…" at bounding box center [381, 297] width 114 height 202
click at [389, 275] on div "NBX Hair Products Spray bottle with water only Garnier Fructos curl constructio…" at bounding box center [381, 297] width 114 height 202
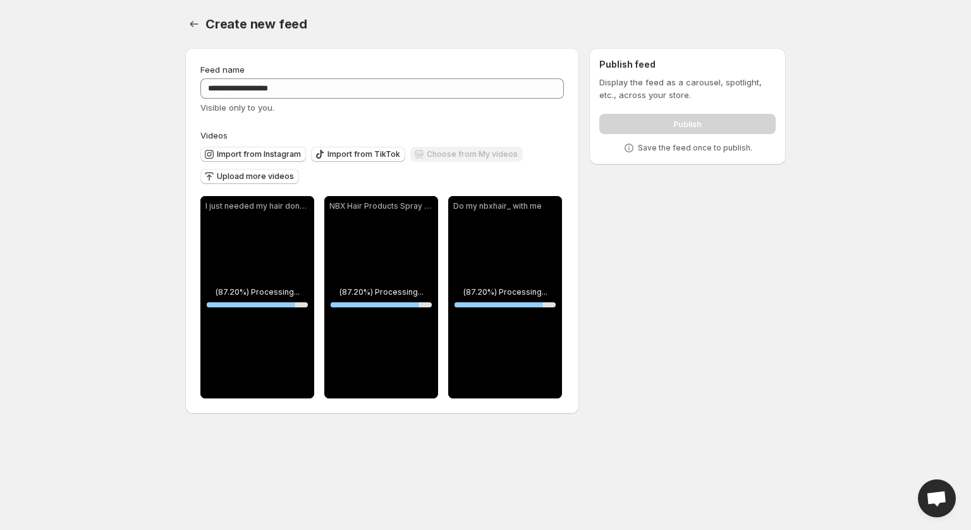
click at [805, 343] on body "**********" at bounding box center [485, 265] width 971 height 530
click at [368, 199] on div "NBX Hair Products Spray bottle with water only Garnier Fructos curl constructio…" at bounding box center [381, 206] width 114 height 20
